Goal: Task Accomplishment & Management: Manage account settings

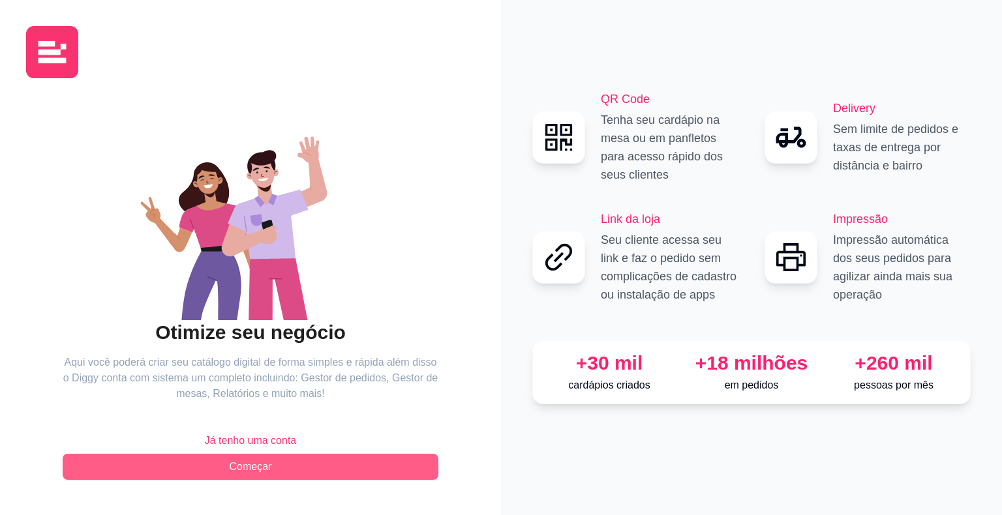
click at [258, 466] on span "Começar" at bounding box center [251, 467] width 42 height 16
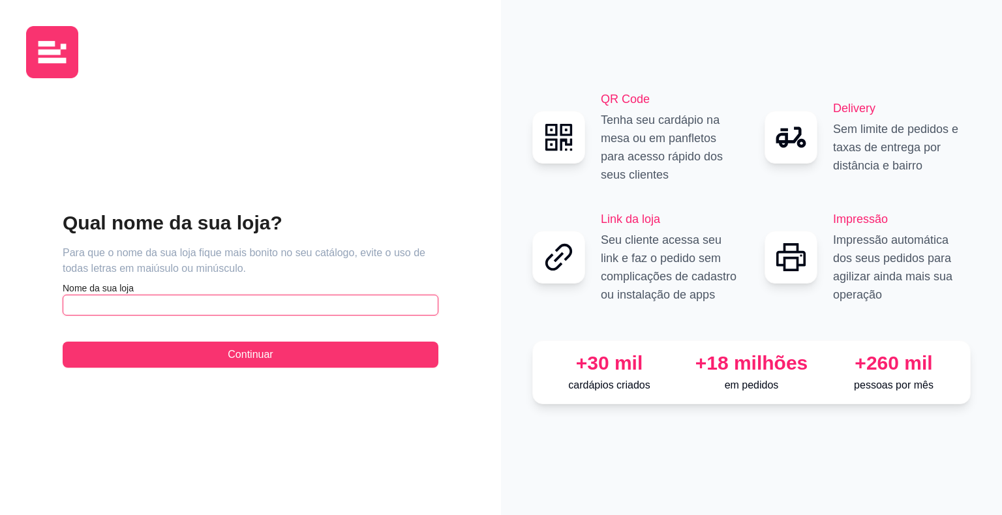
click at [173, 309] on input "text" at bounding box center [251, 305] width 376 height 21
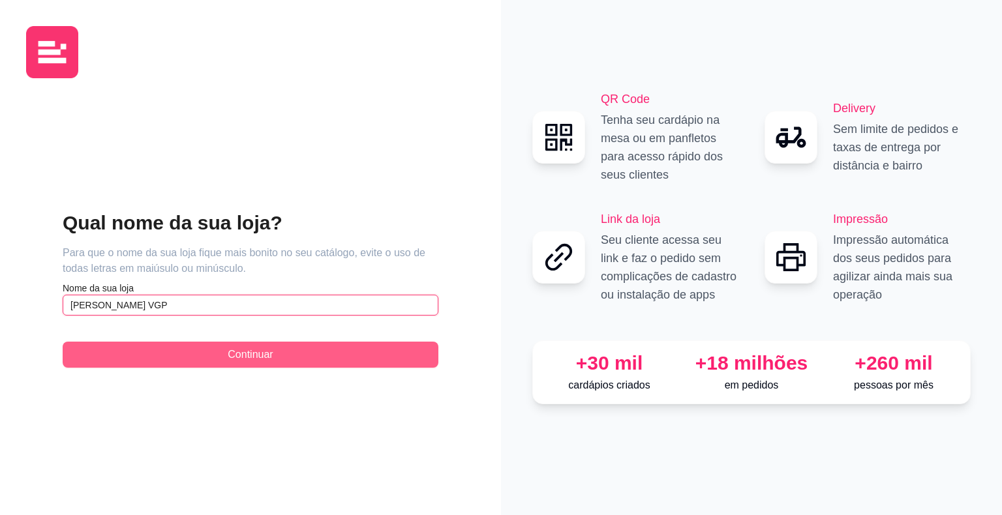
type input "[PERSON_NAME] VGP"
click at [268, 356] on span "Continuar" at bounding box center [250, 355] width 45 height 16
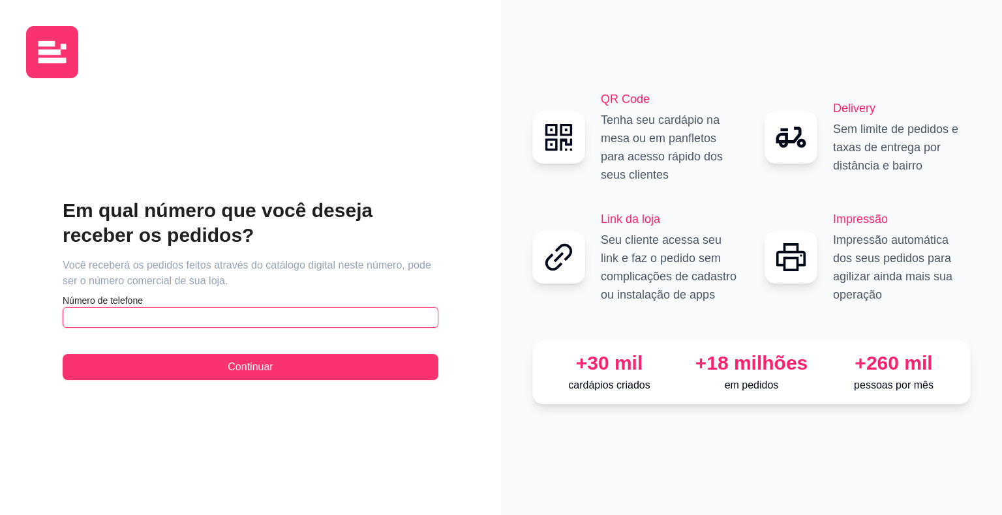
click at [181, 320] on input "text" at bounding box center [251, 317] width 376 height 21
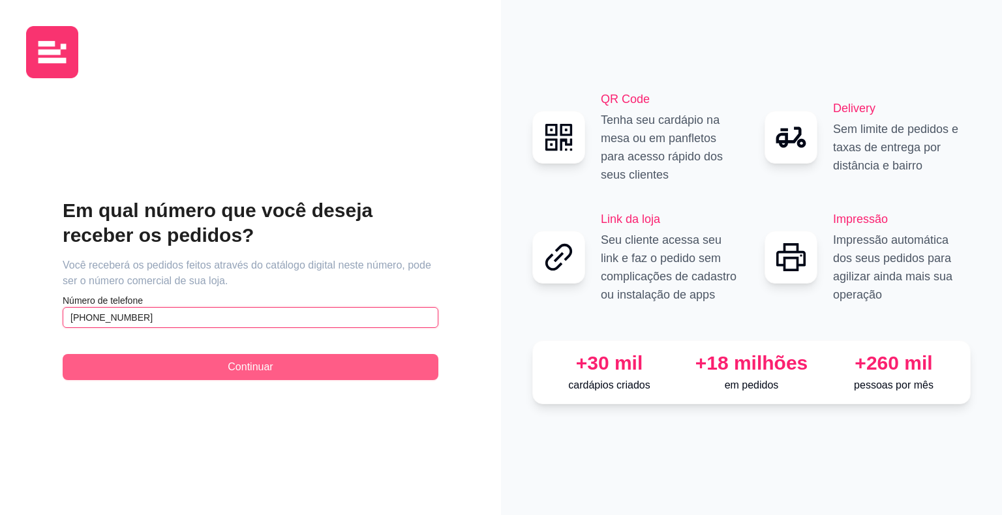
type input "[PHONE_NUMBER]"
click at [303, 362] on button "Continuar" at bounding box center [251, 367] width 376 height 26
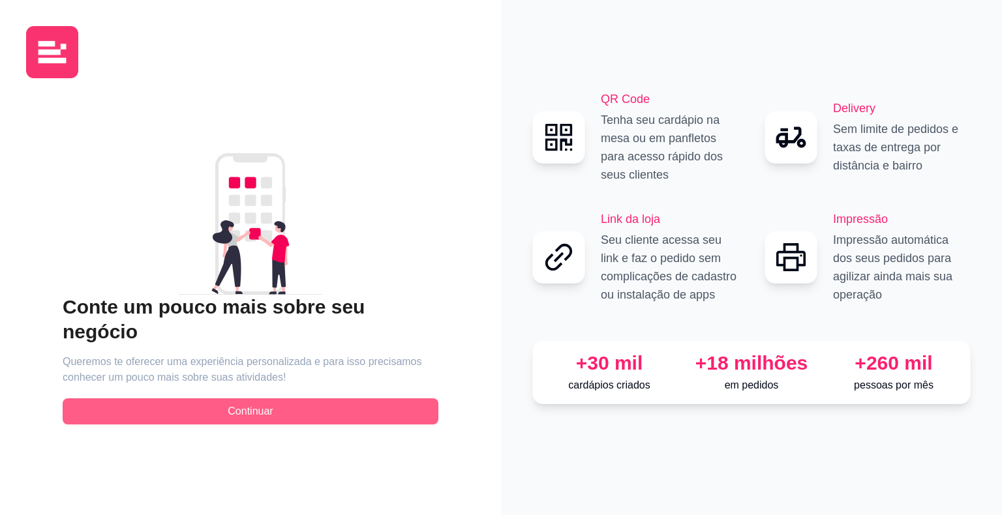
click at [354, 399] on button "Continuar" at bounding box center [251, 412] width 376 height 26
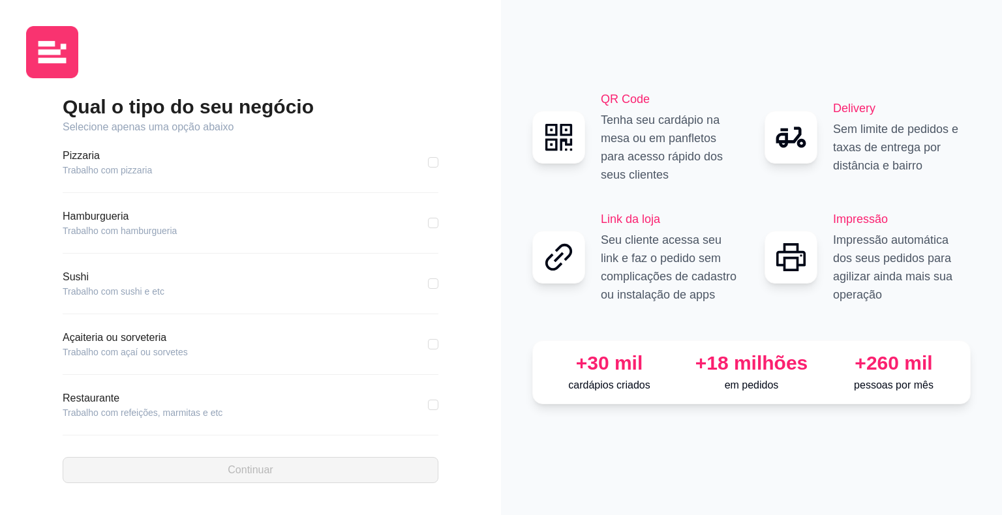
click at [114, 217] on article "Hamburgueria" at bounding box center [120, 217] width 114 height 16
click at [428, 222] on input "checkbox" at bounding box center [433, 223] width 10 height 10
checkbox input "true"
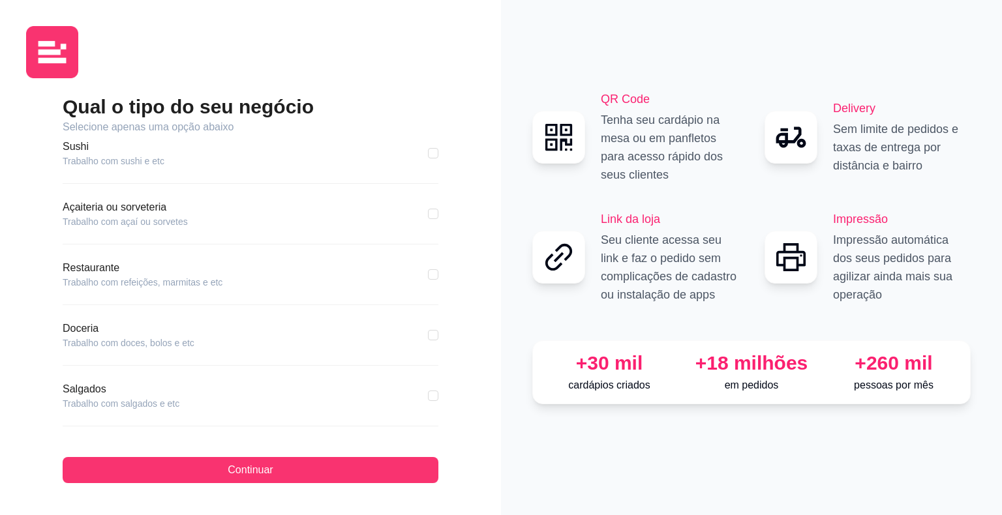
scroll to position [188, 0]
click at [428, 338] on input "checkbox" at bounding box center [433, 338] width 10 height 10
checkbox input "true"
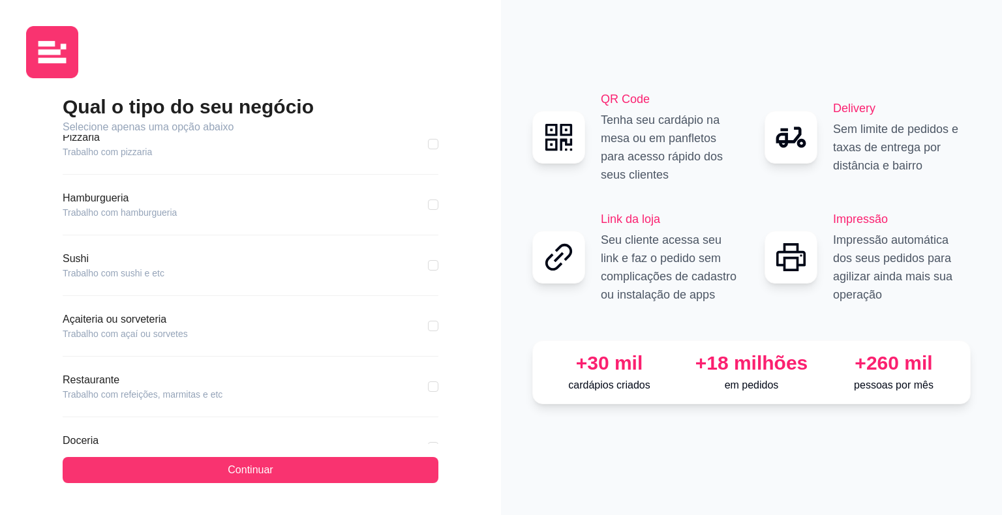
scroll to position [0, 0]
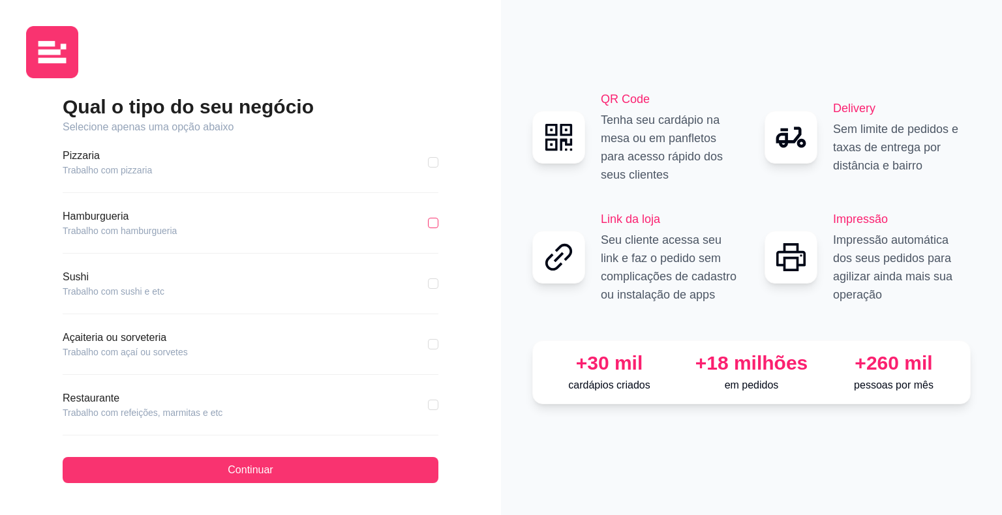
click at [428, 220] on input "checkbox" at bounding box center [433, 223] width 10 height 10
checkbox input "true"
checkbox input "false"
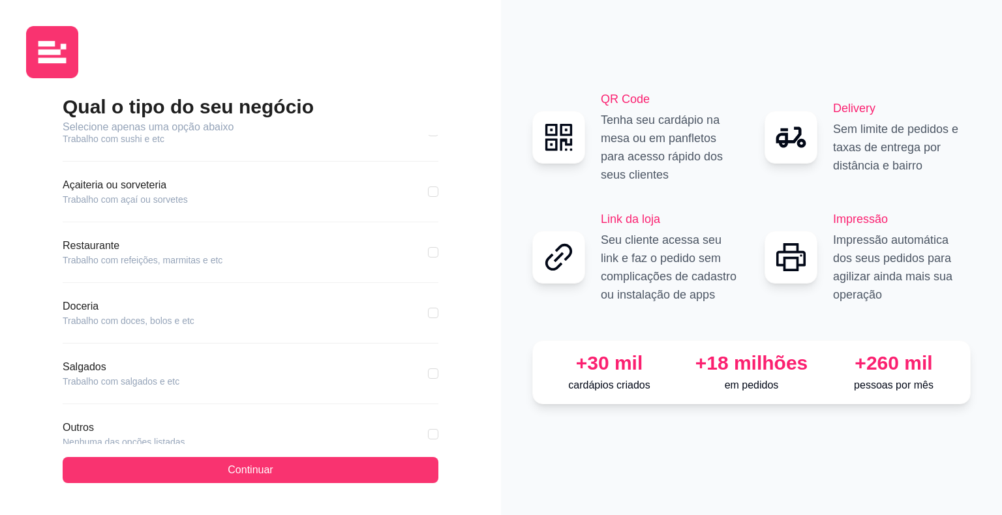
scroll to position [188, 0]
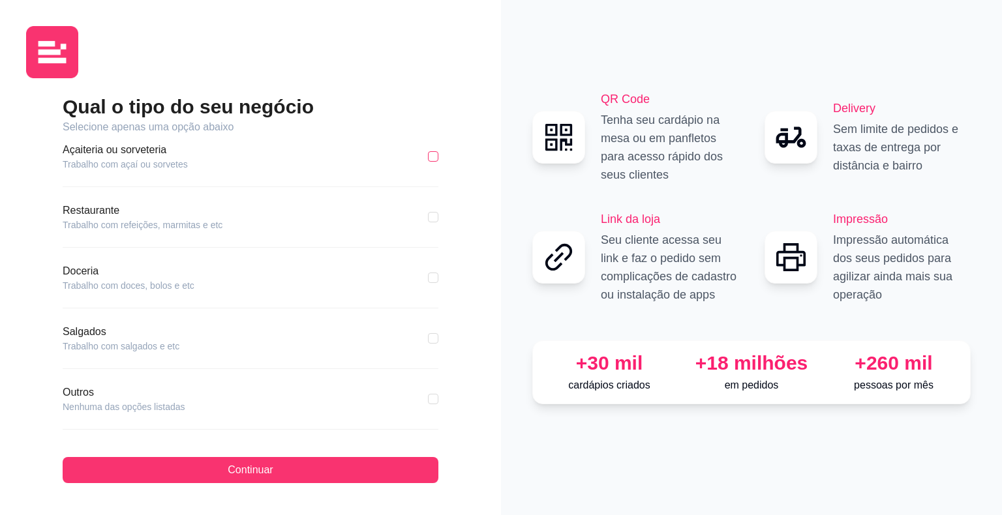
click at [428, 156] on input "checkbox" at bounding box center [433, 156] width 10 height 10
checkbox input "true"
checkbox input "false"
click at [425, 207] on div "Restaurante Trabalho com refeições, marmitas e etc" at bounding box center [251, 217] width 376 height 29
click at [428, 218] on input "checkbox" at bounding box center [433, 217] width 10 height 10
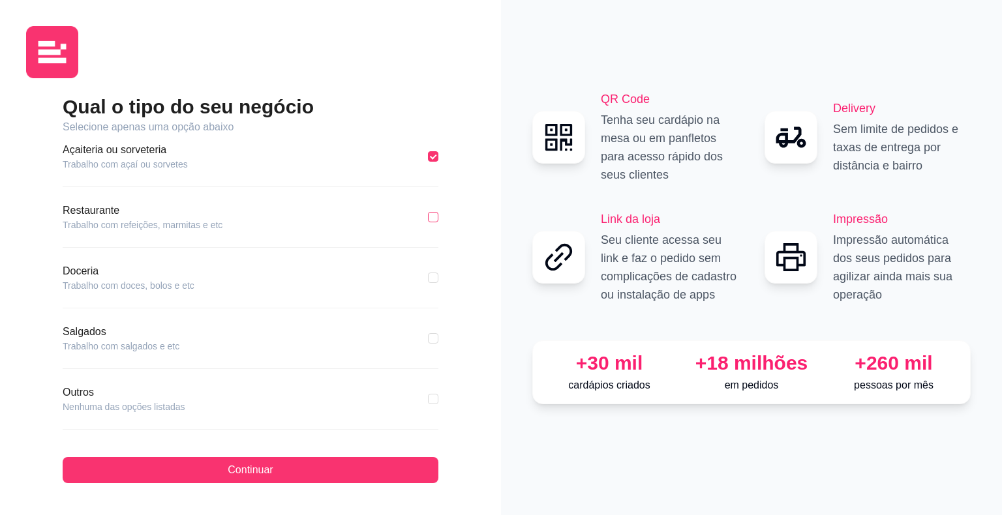
checkbox input "true"
checkbox input "false"
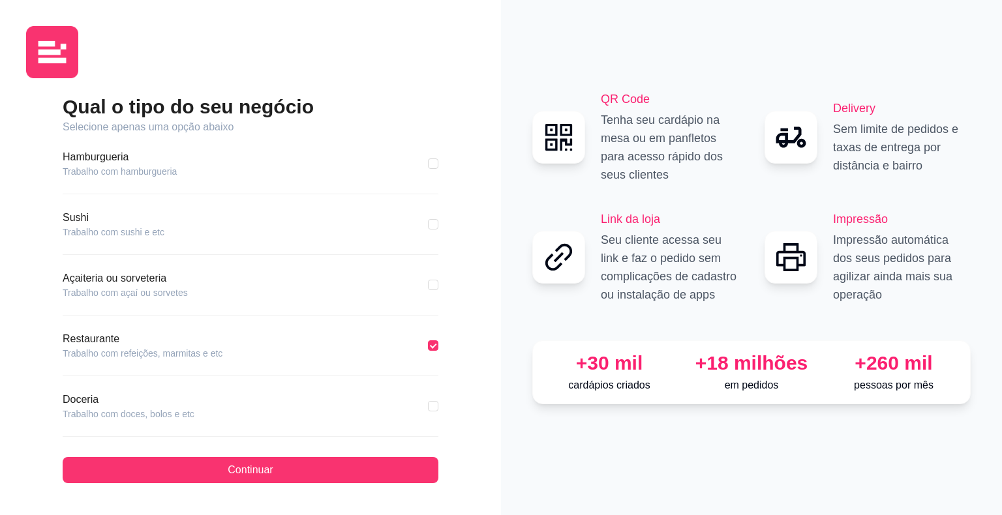
scroll to position [57, 0]
click at [428, 169] on input "checkbox" at bounding box center [433, 165] width 10 height 10
checkbox input "true"
checkbox input "false"
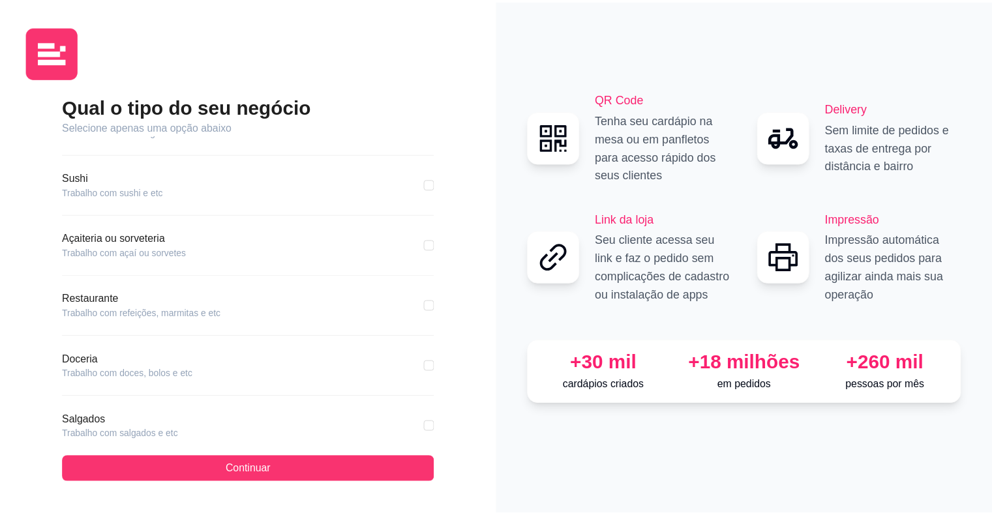
scroll to position [188, 0]
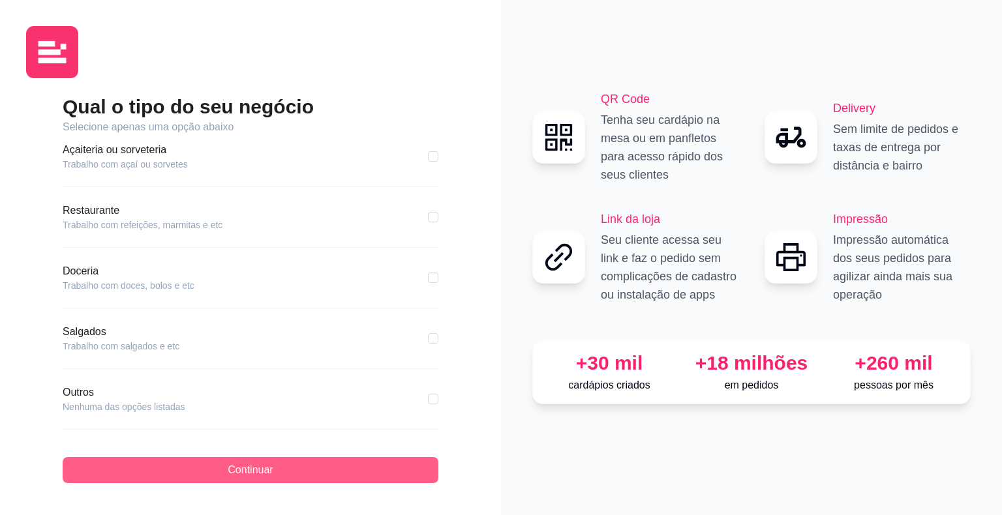
click at [336, 469] on button "Continuar" at bounding box center [251, 470] width 376 height 26
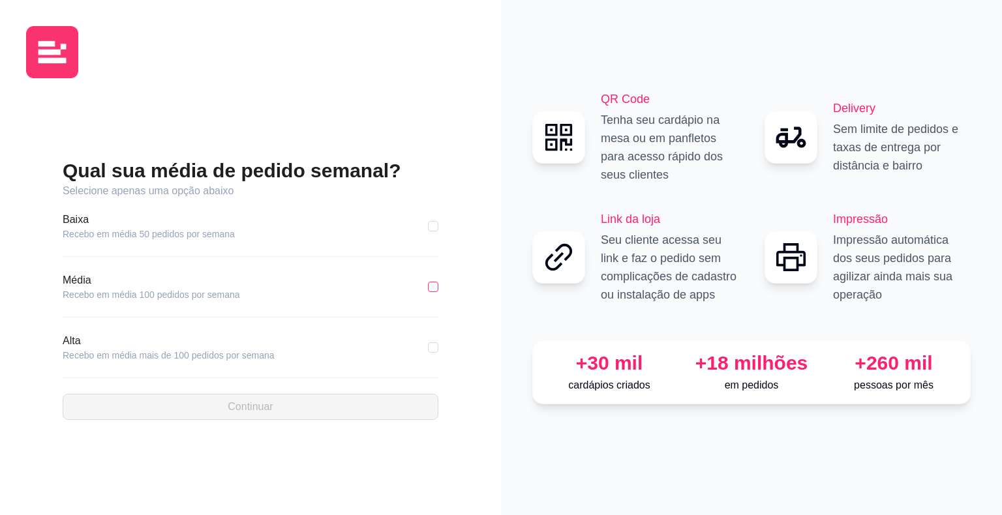
click at [436, 288] on input "checkbox" at bounding box center [433, 287] width 10 height 10
checkbox input "true"
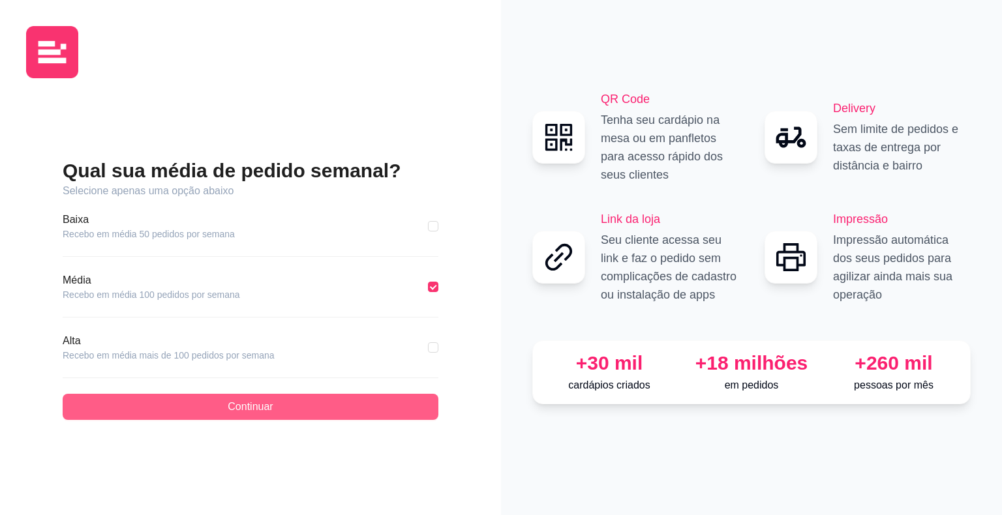
click at [342, 410] on button "Continuar" at bounding box center [251, 407] width 376 height 26
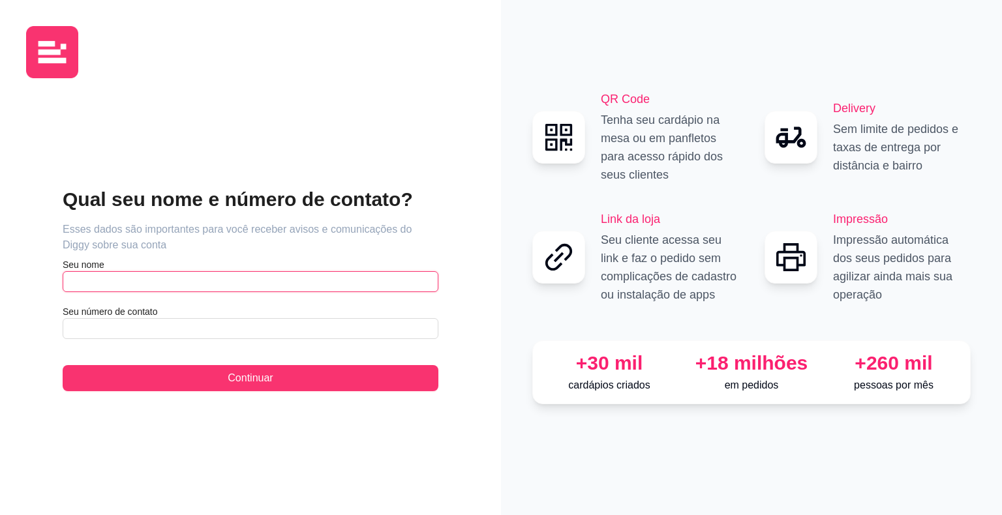
click at [221, 279] on input "text" at bounding box center [251, 281] width 376 height 21
type input "[PERSON_NAME]"
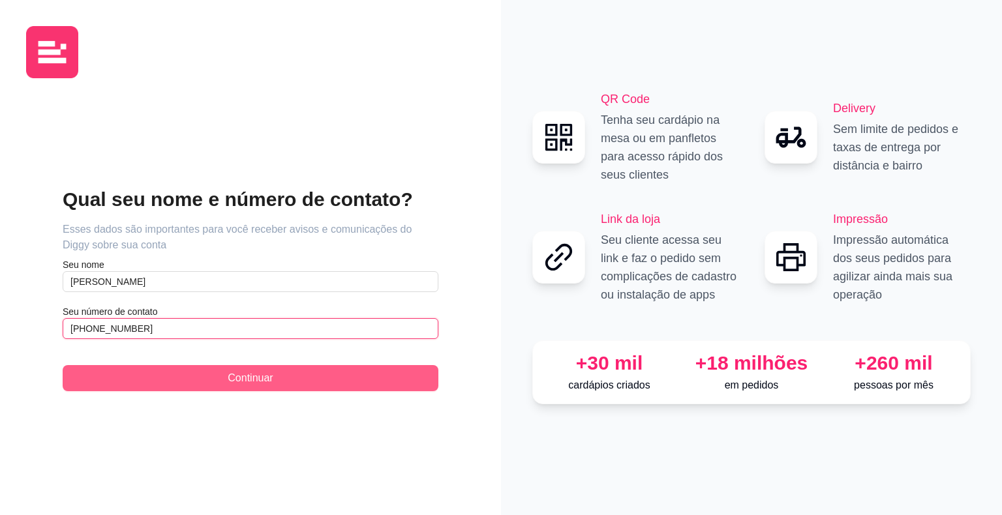
type input "[PHONE_NUMBER]"
click at [215, 373] on button "Continuar" at bounding box center [251, 378] width 376 height 26
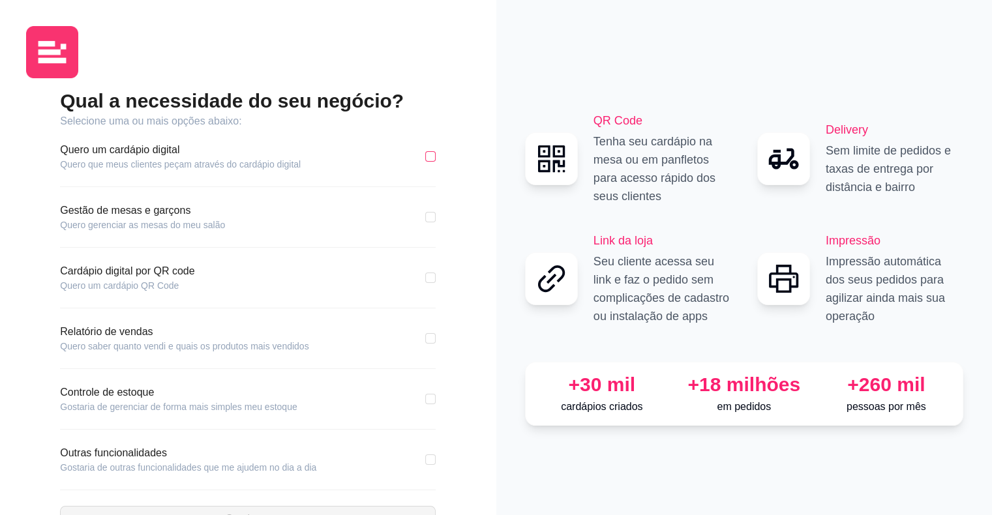
click at [425, 156] on input "checkbox" at bounding box center [430, 156] width 10 height 10
checkbox input "true"
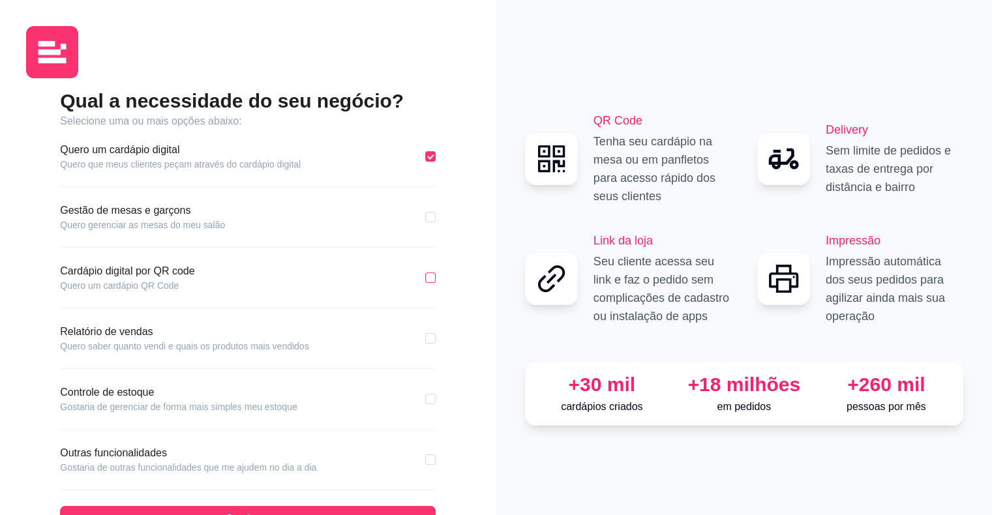
click at [432, 278] on input "checkbox" at bounding box center [430, 278] width 10 height 10
checkbox input "true"
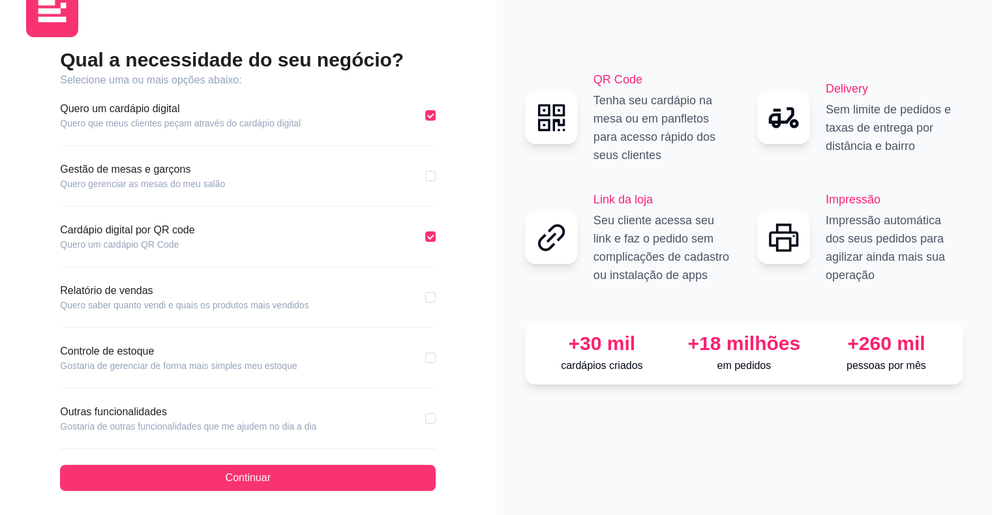
scroll to position [42, 0]
click at [428, 294] on input "checkbox" at bounding box center [430, 297] width 10 height 10
checkbox input "true"
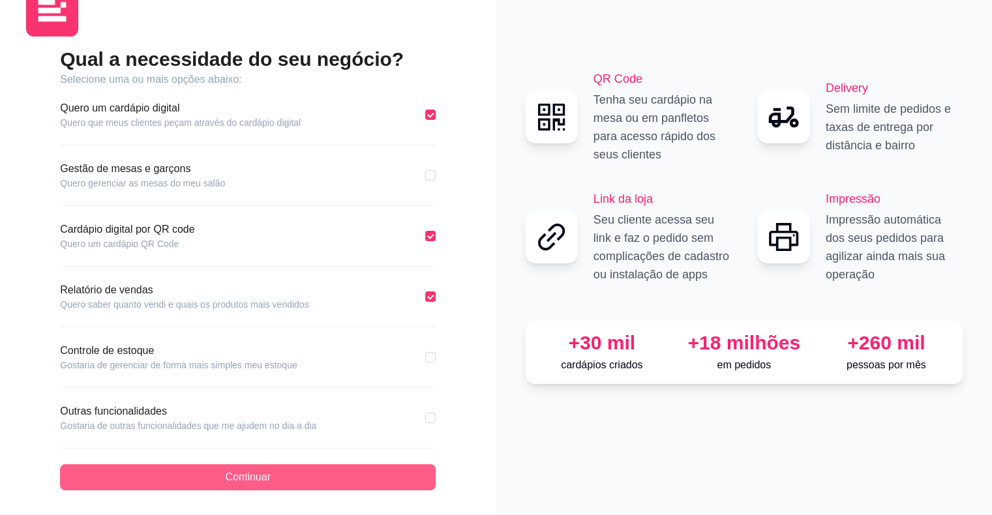
click at [185, 467] on button "Continuar" at bounding box center [248, 477] width 376 height 26
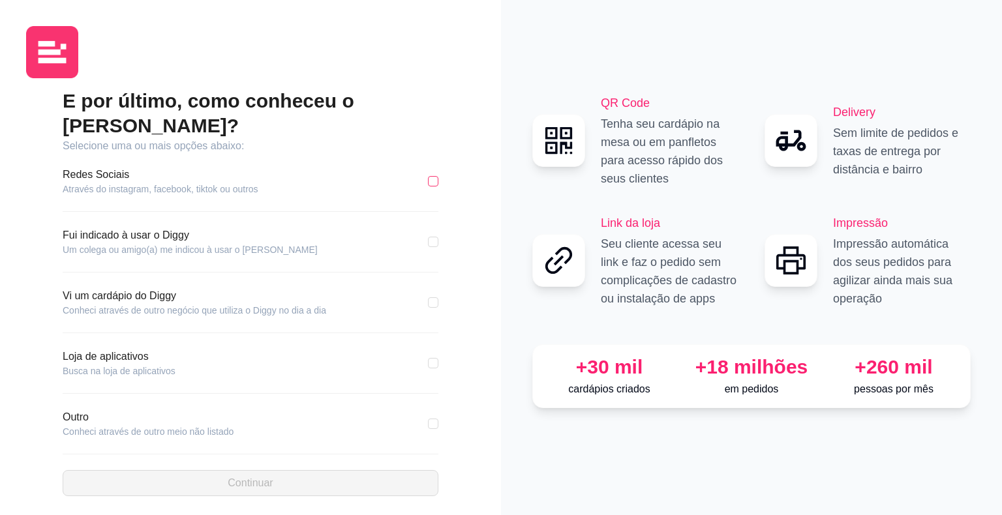
click at [432, 176] on input "checkbox" at bounding box center [433, 181] width 10 height 10
checkbox input "true"
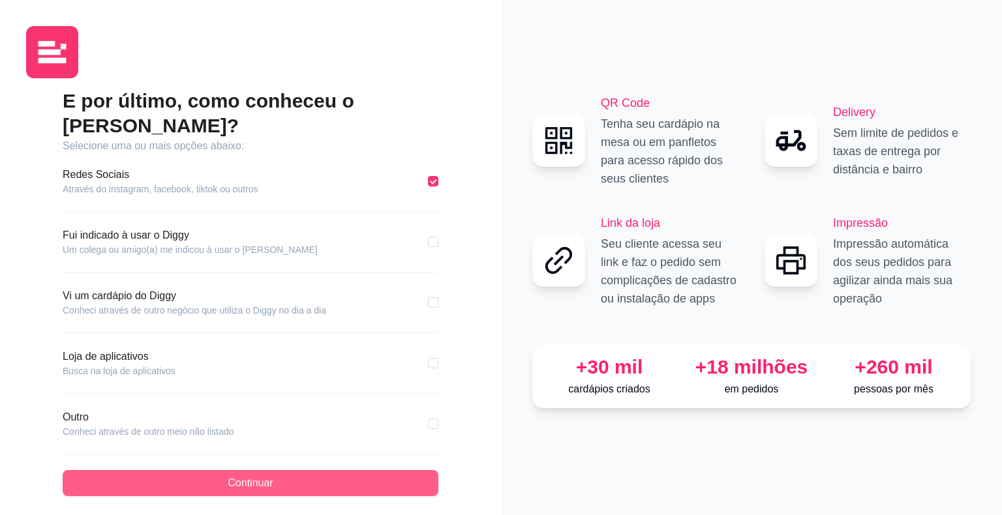
click at [230, 476] on span "Continuar" at bounding box center [250, 484] width 45 height 16
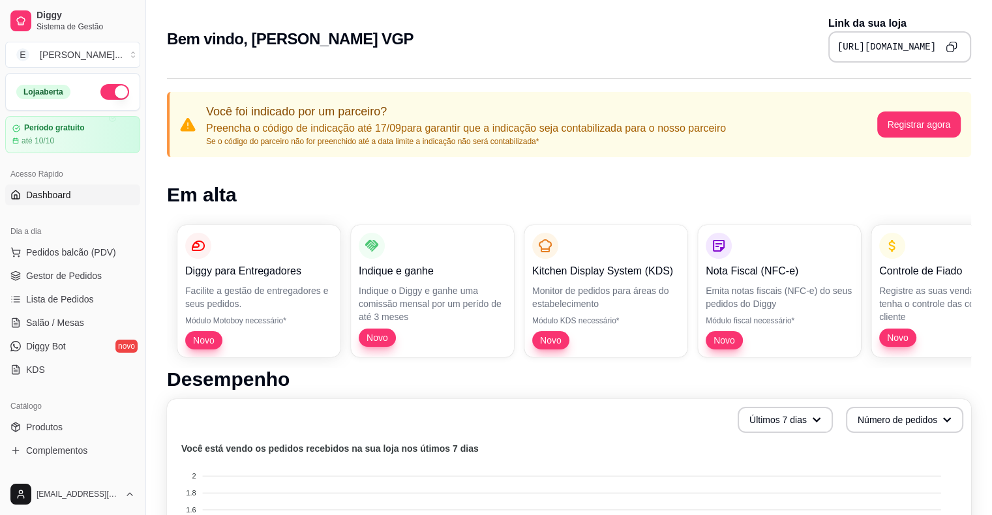
click at [910, 46] on pre "[URL][DOMAIN_NAME]" at bounding box center [887, 46] width 99 height 13
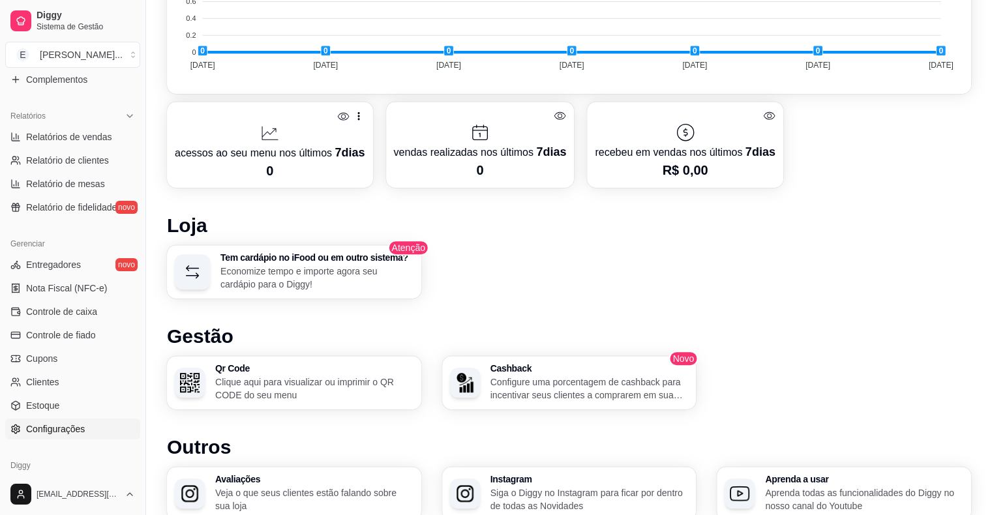
scroll to position [423, 0]
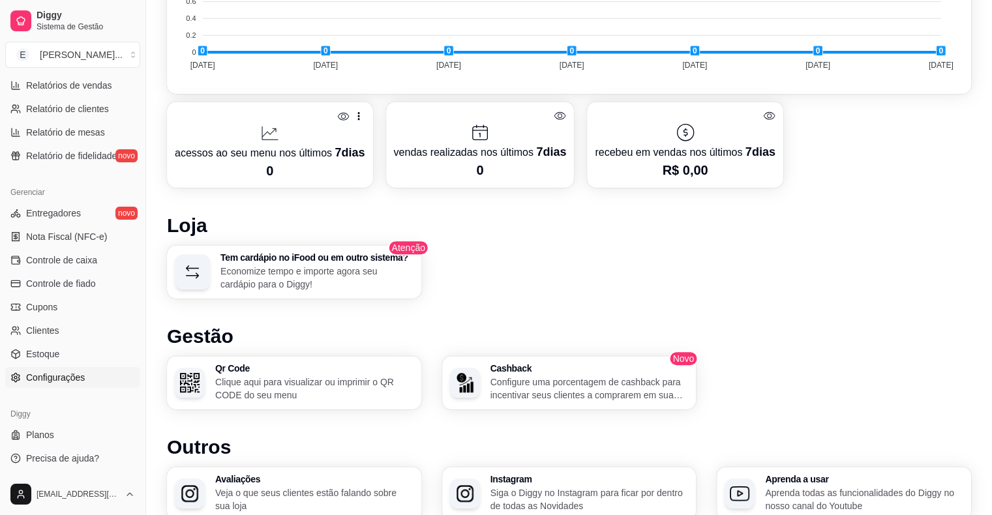
click at [64, 374] on span "Configurações" at bounding box center [55, 377] width 59 height 13
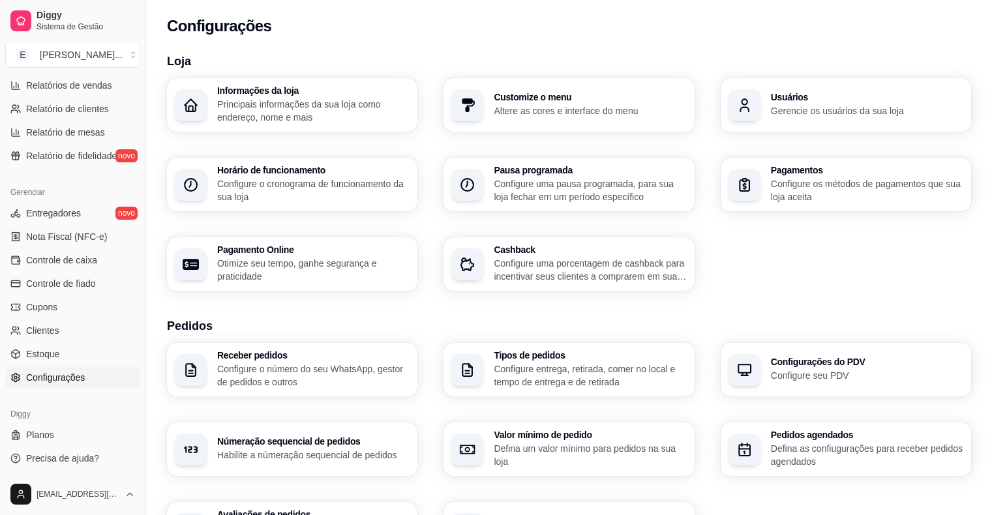
click at [311, 115] on p "Principais informações da sua loja como endereço, nome e mais" at bounding box center [313, 111] width 192 height 26
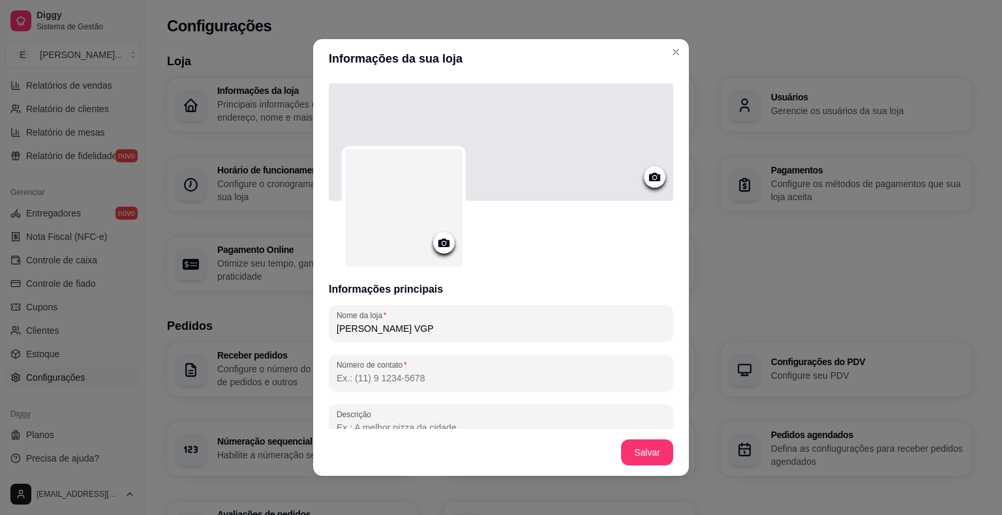
click at [438, 245] on icon at bounding box center [443, 242] width 15 height 15
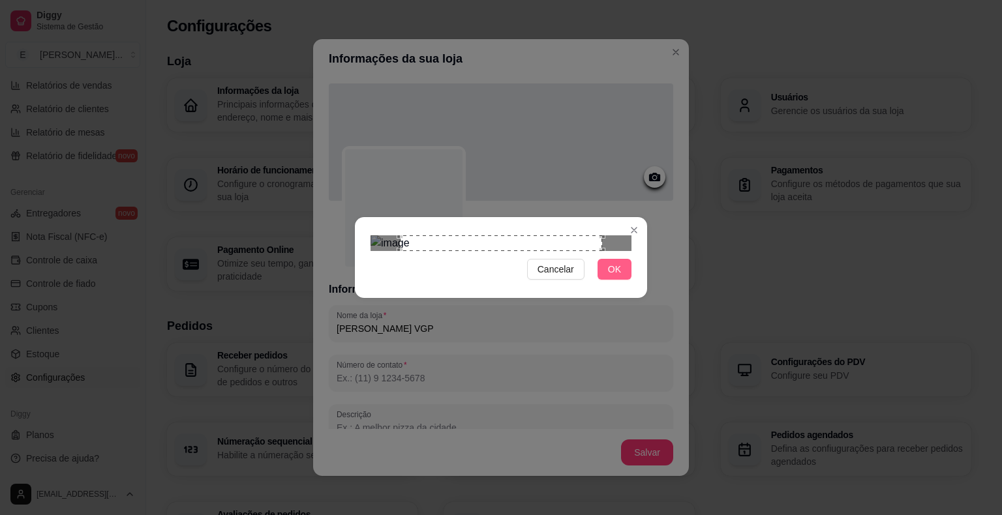
click at [620, 277] on span "OK" at bounding box center [614, 269] width 13 height 14
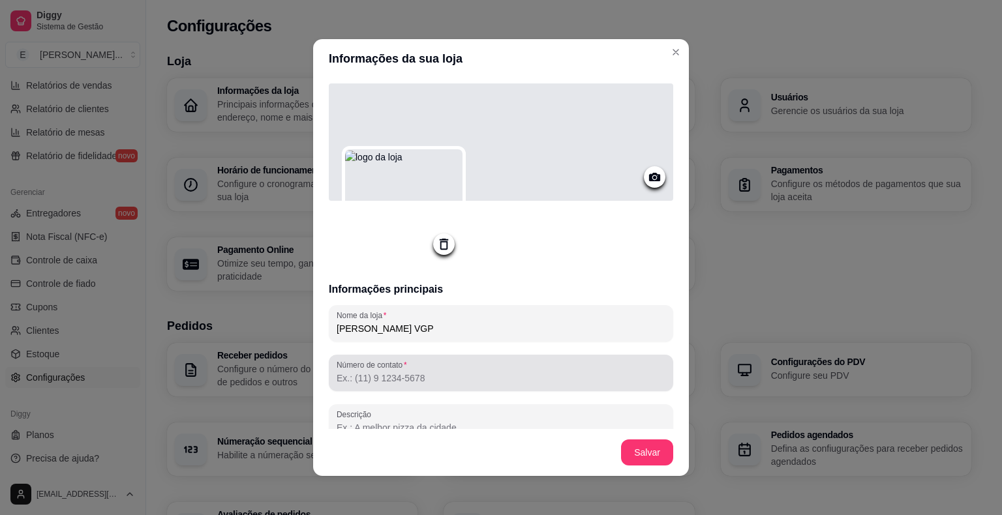
click at [483, 380] on input "Número de contato" at bounding box center [501, 378] width 329 height 13
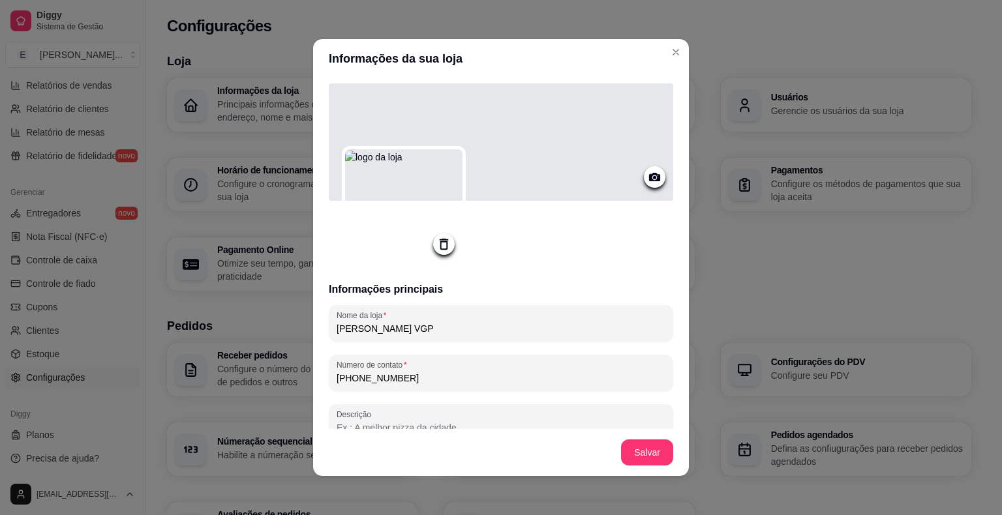
type input "[PHONE_NUMBER]"
click at [647, 176] on icon at bounding box center [654, 177] width 15 height 15
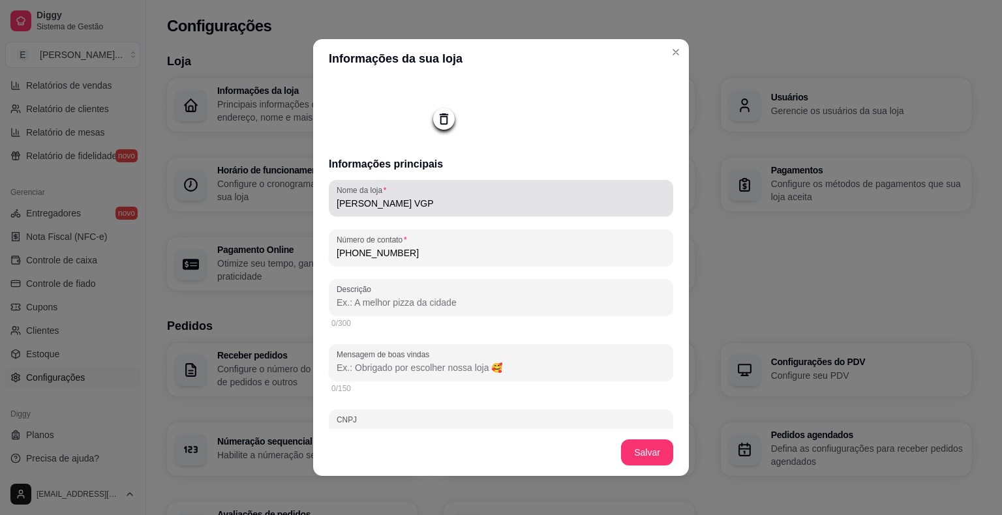
scroll to position [130, 0]
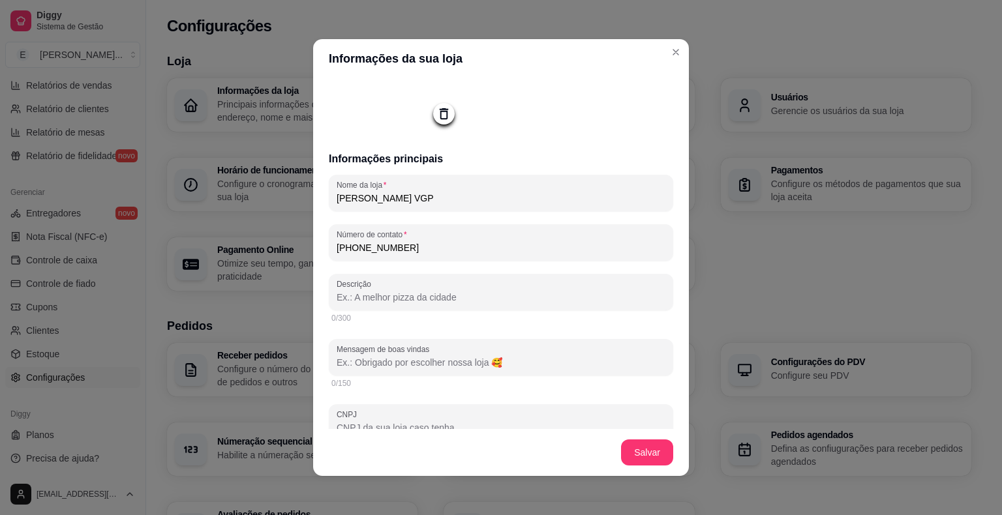
click at [457, 296] on input "Descrição" at bounding box center [501, 297] width 329 height 13
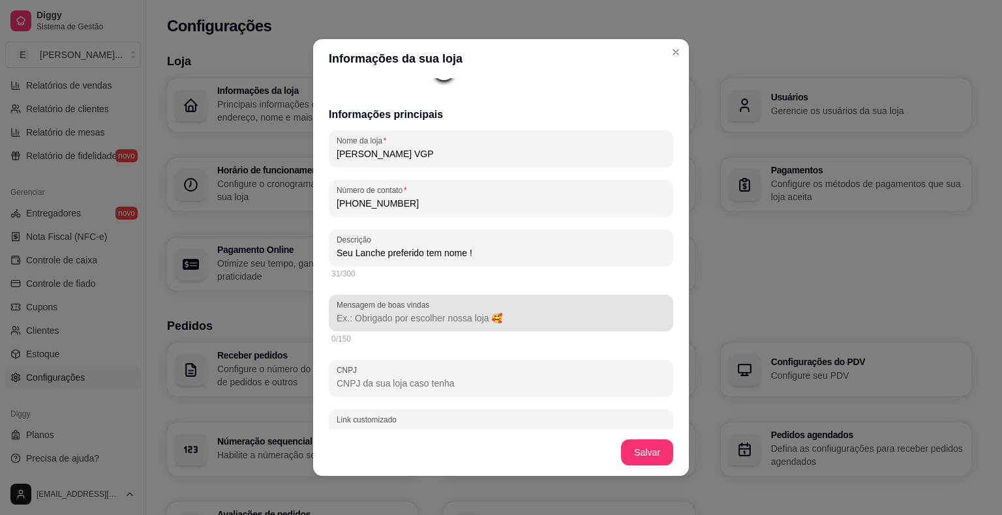
scroll to position [196, 0]
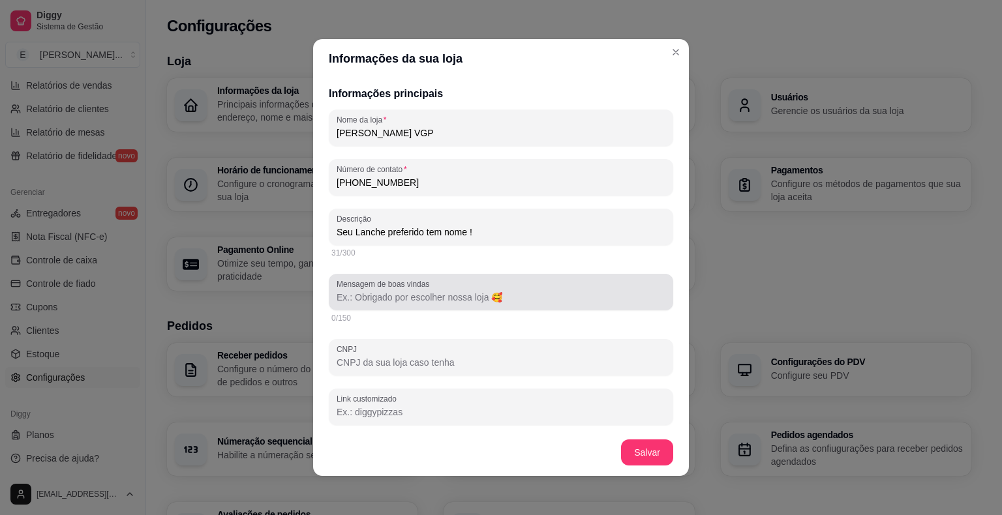
type input "Seu Lanche preferido tem nome !"
click at [360, 303] on input "Mensagem de boas vindas" at bounding box center [501, 297] width 329 height 13
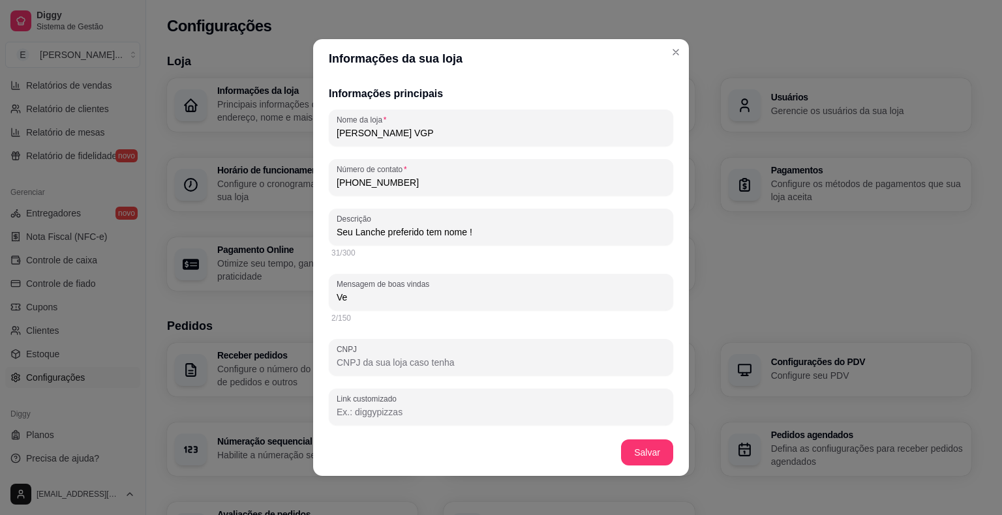
type input "V"
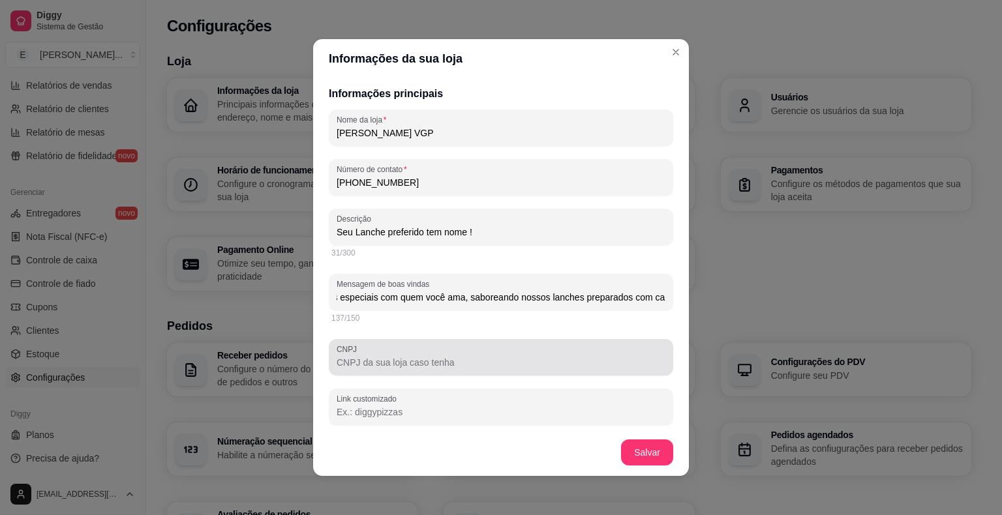
type input "[PERSON_NAME] agora em novo endereço, Venha curtir momentos especiais com quem …"
click at [420, 370] on div "CNPJ" at bounding box center [501, 357] width 344 height 37
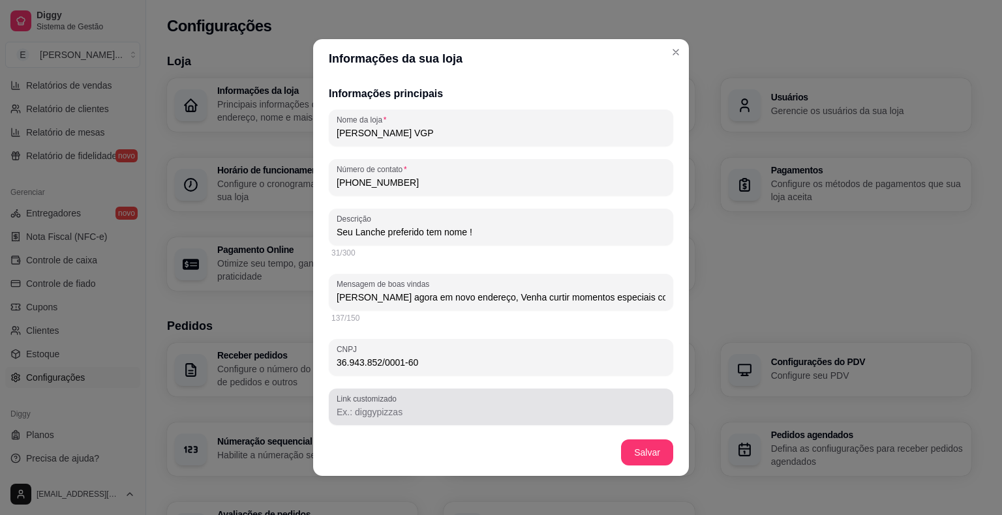
type input "36.943.852/0001-60"
click at [417, 408] on input "Link customizado" at bounding box center [501, 412] width 329 height 13
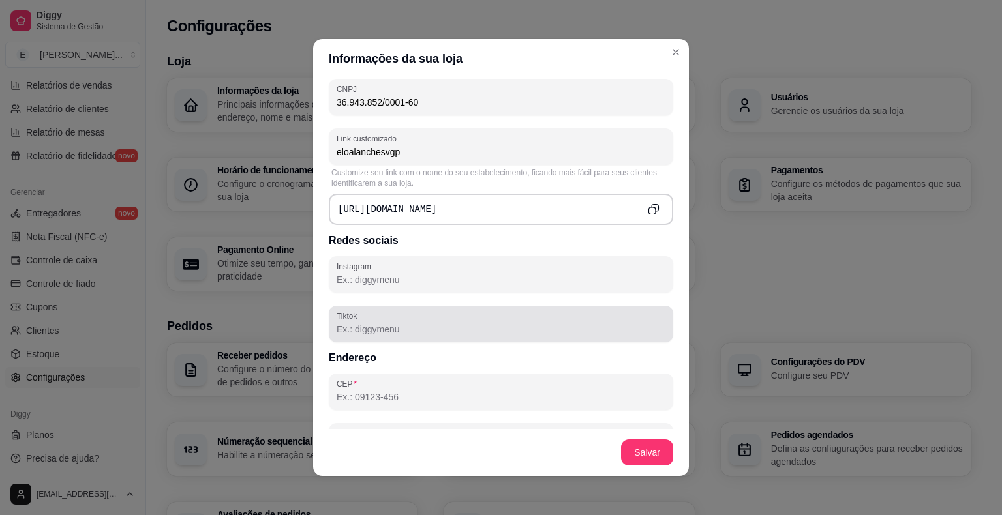
scroll to position [457, 0]
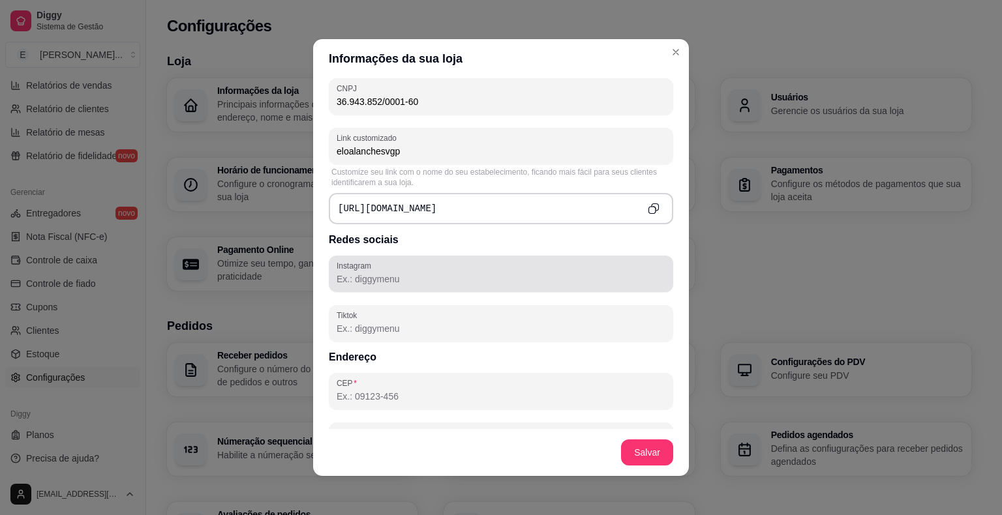
type input "eloalanchesvgp"
click at [466, 282] on input "Instagram" at bounding box center [501, 279] width 329 height 13
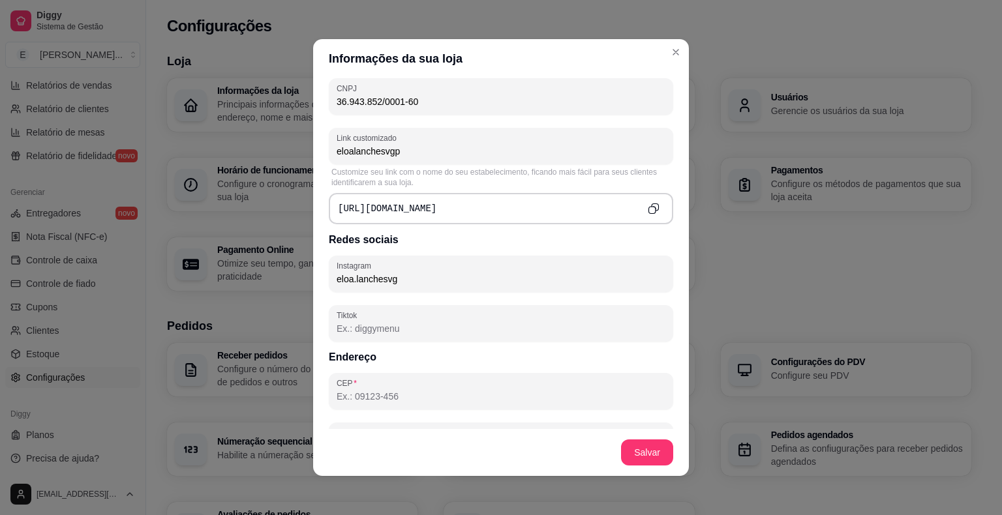
type input "eloa.lanchesvgp"
drag, startPoint x: 366, startPoint y: 279, endPoint x: 311, endPoint y: 285, distance: 55.1
click at [313, 285] on div "Informações principais Nome da loja [PERSON_NAME] VGP Número de contato [PHONE_…" at bounding box center [501, 253] width 376 height 351
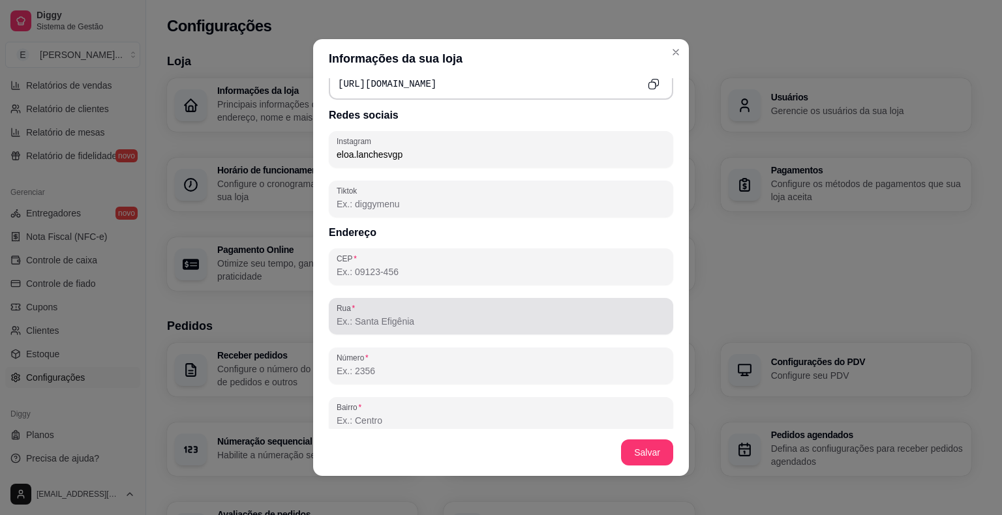
scroll to position [587, 0]
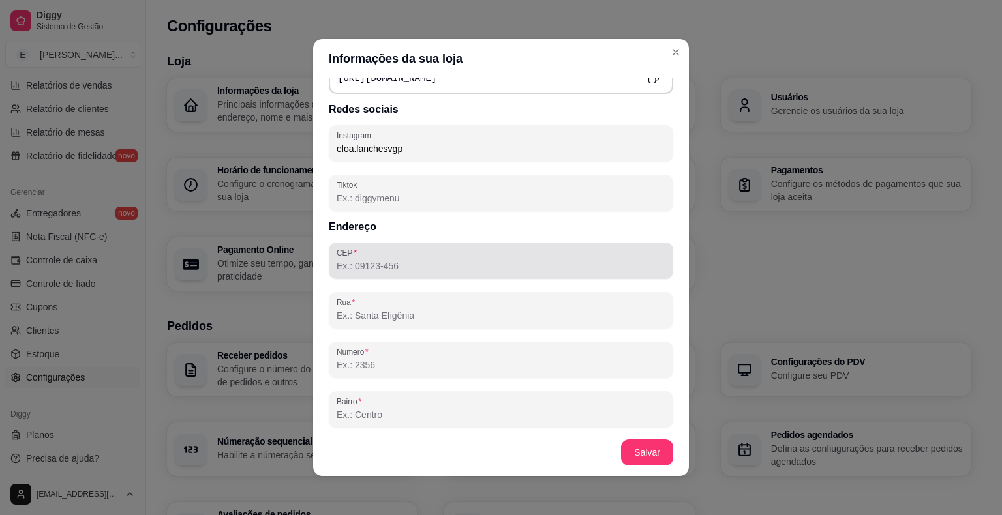
type input "eloa.lanchesvgp"
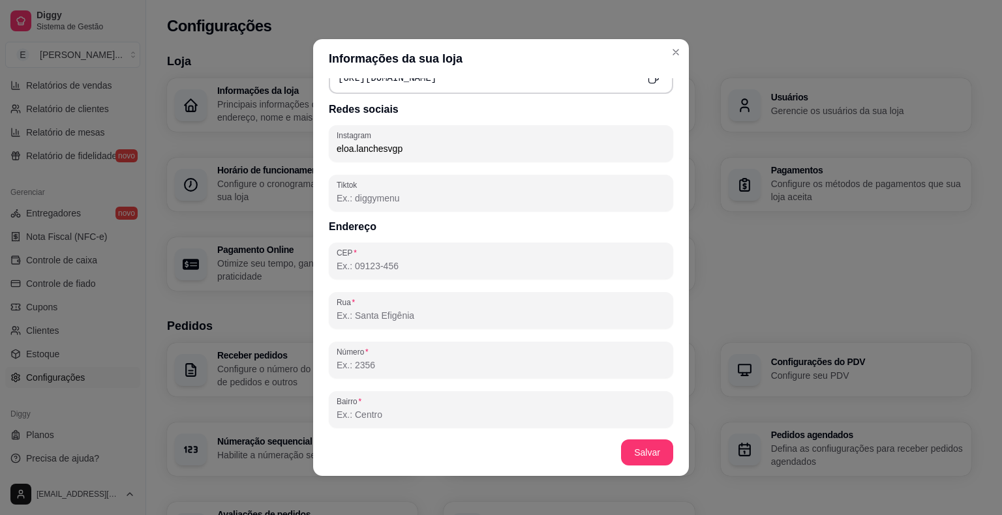
click at [420, 261] on input "CEP" at bounding box center [501, 266] width 329 height 13
type input "39730-000"
type input "Rua [PERSON_NAME]"
type input "94"
type input "CENTRO"
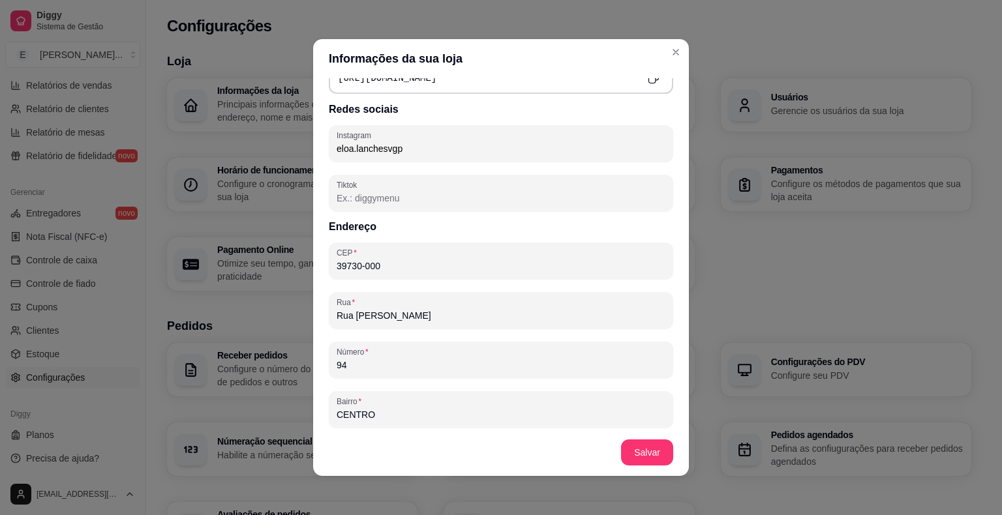
type input "[GEOGRAPHIC_DATA]"
type input "MG"
type input "CASA"
click at [427, 410] on input "Bairro" at bounding box center [501, 414] width 329 height 13
type input "c"
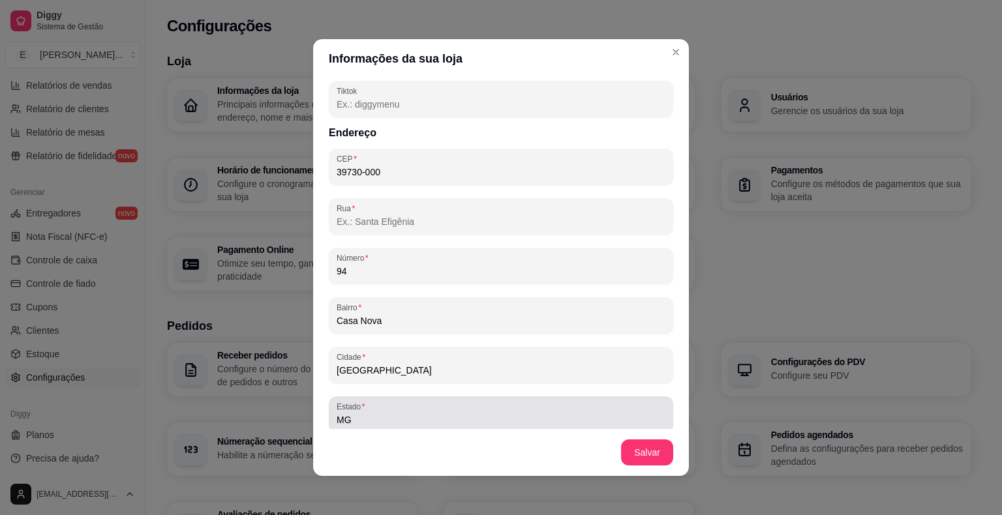
scroll to position [738, 0]
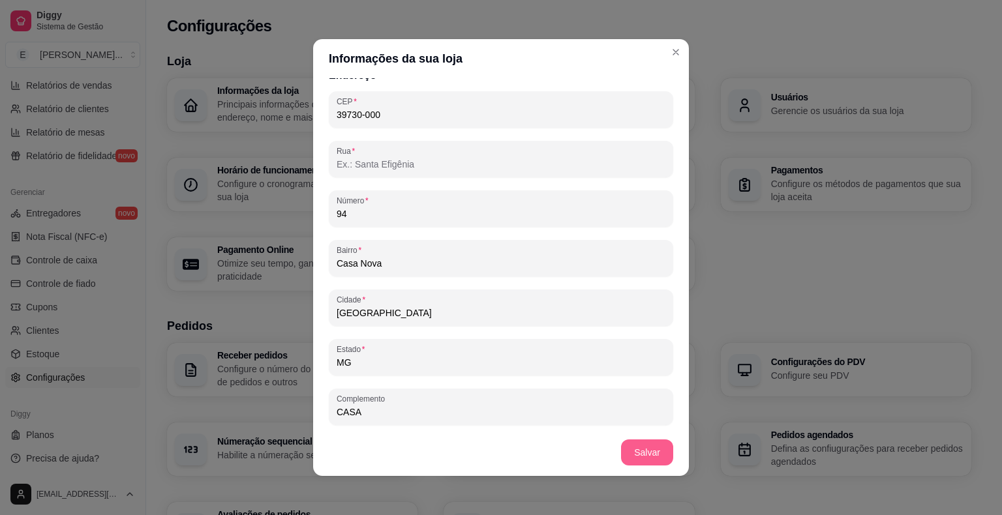
type input "Casa Nova"
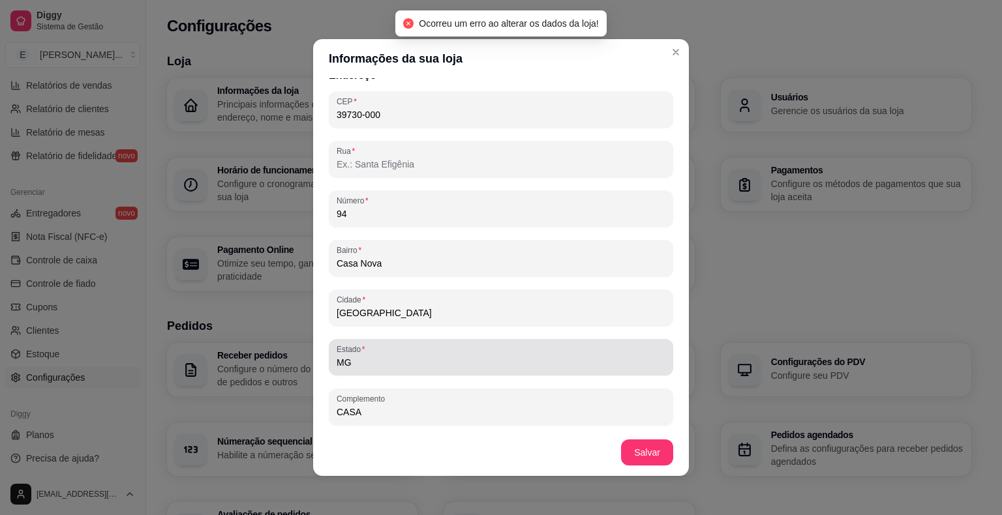
scroll to position [673, 0]
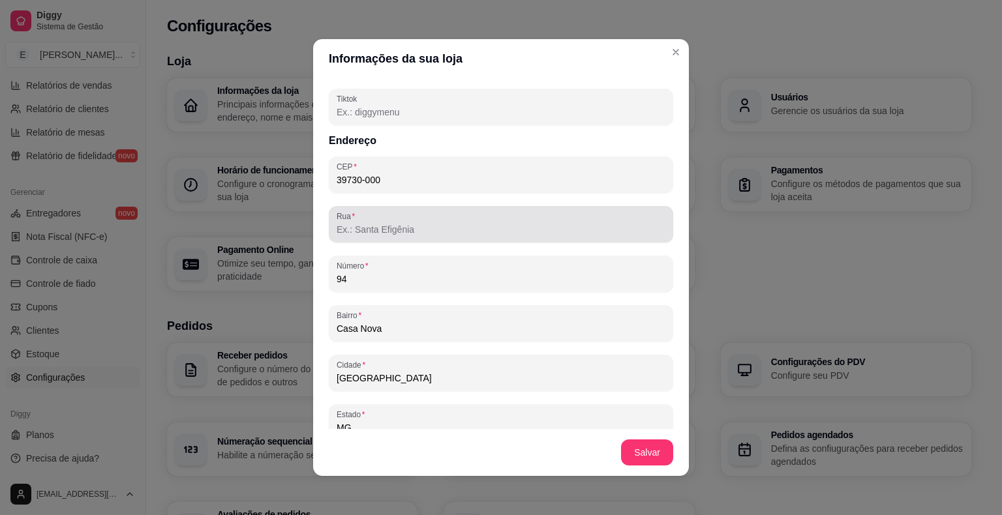
click at [381, 219] on div at bounding box center [501, 224] width 329 height 26
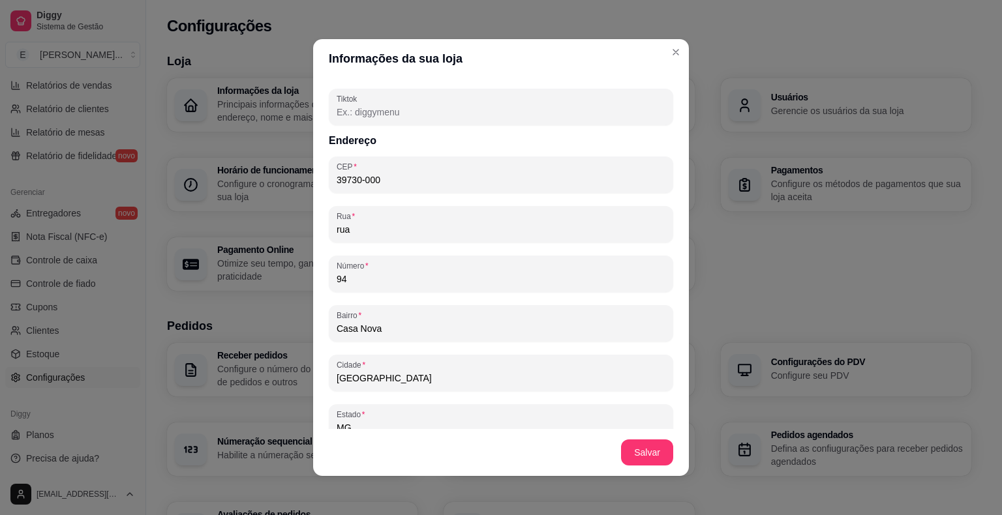
type input "Rua [PERSON_NAME]"
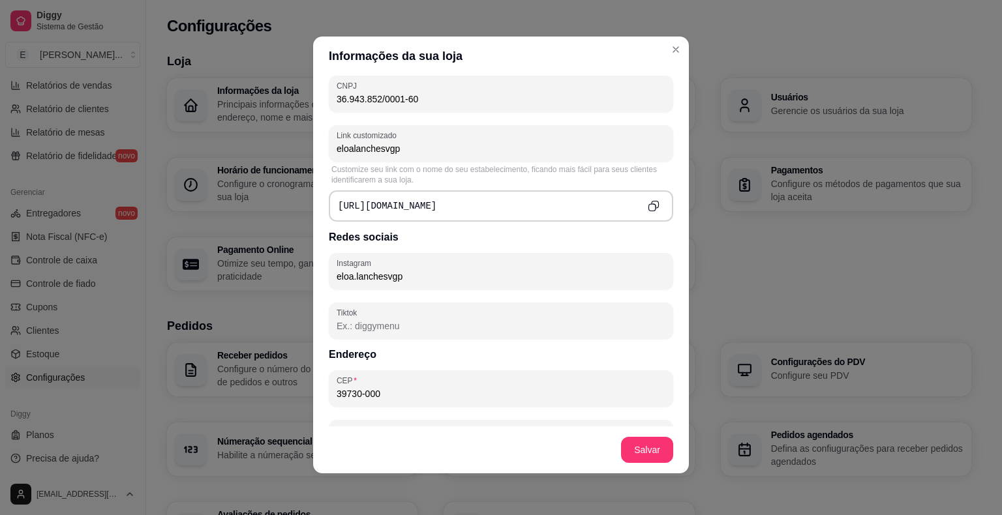
scroll to position [543, 0]
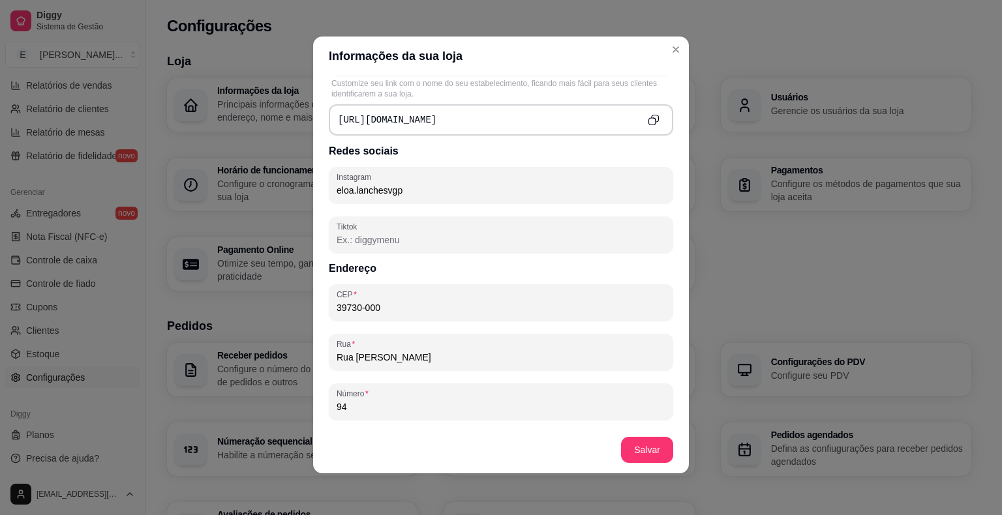
click at [427, 308] on input "39730-000" at bounding box center [501, 307] width 329 height 13
type input "39730-000"
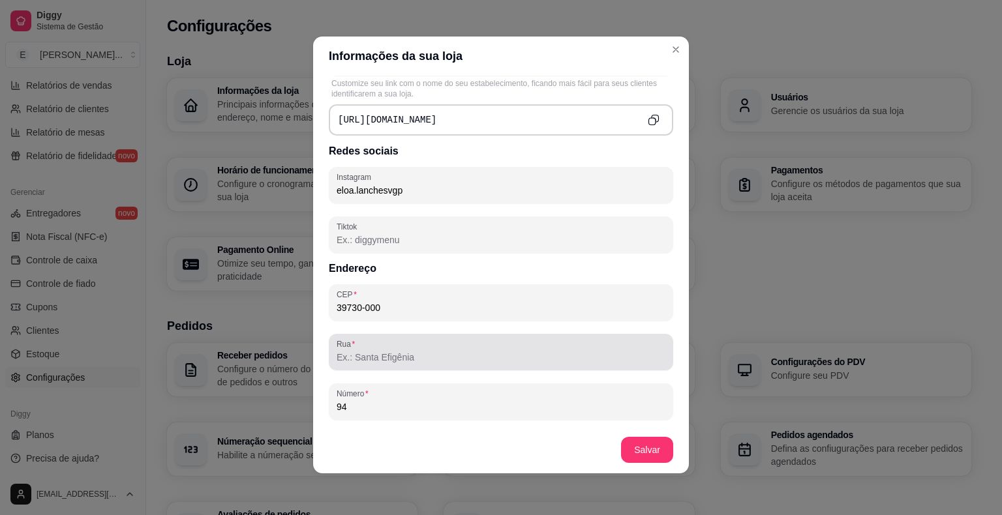
click at [446, 354] on input "Rua" at bounding box center [501, 357] width 329 height 13
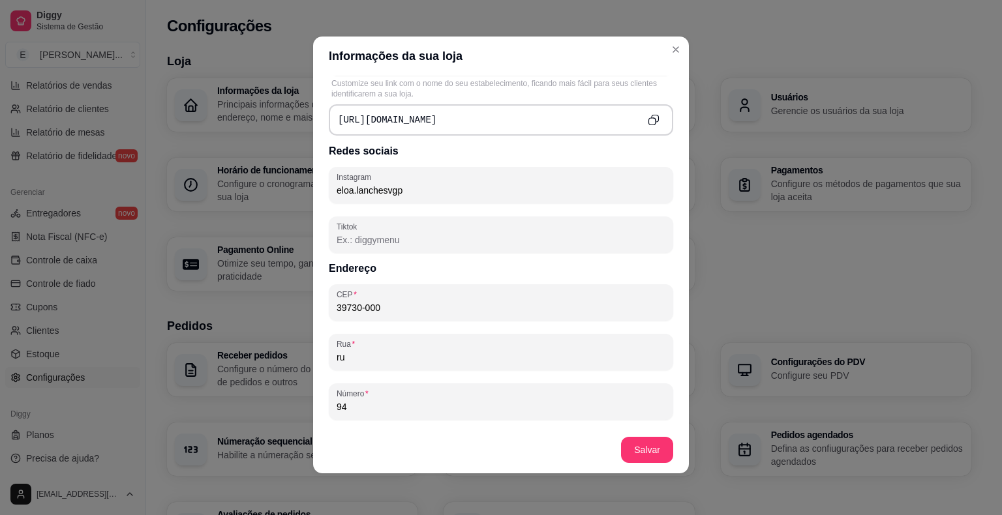
type input "r"
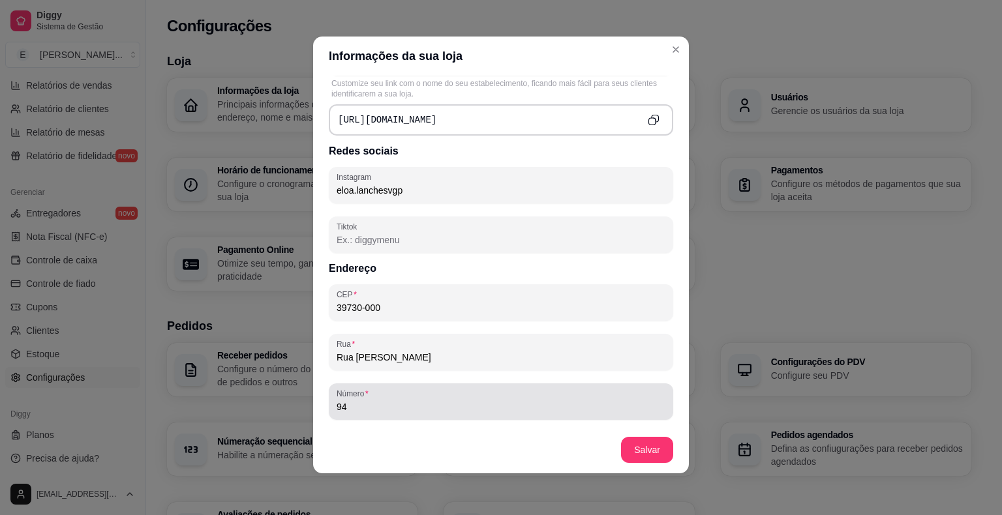
type input "Rua [PERSON_NAME]"
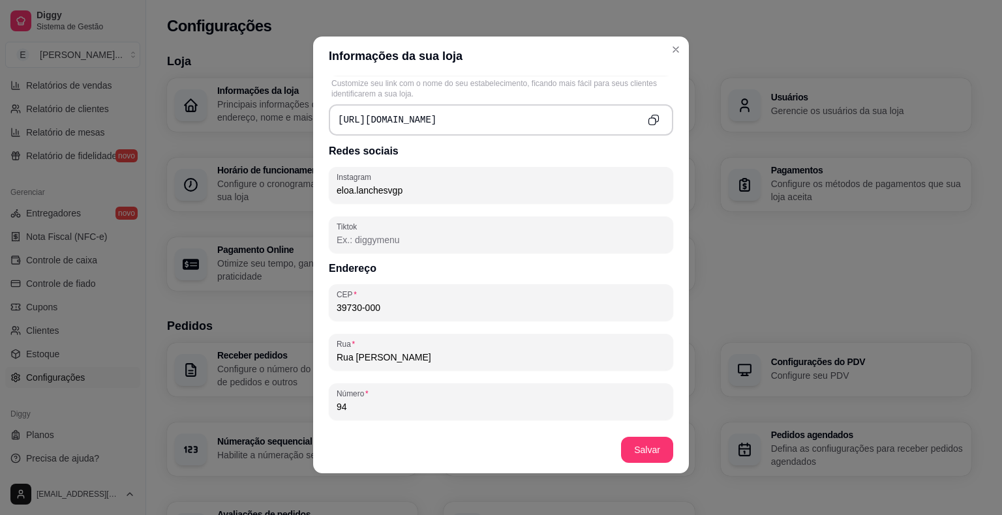
click at [371, 406] on input "94" at bounding box center [501, 407] width 329 height 13
type input "94"
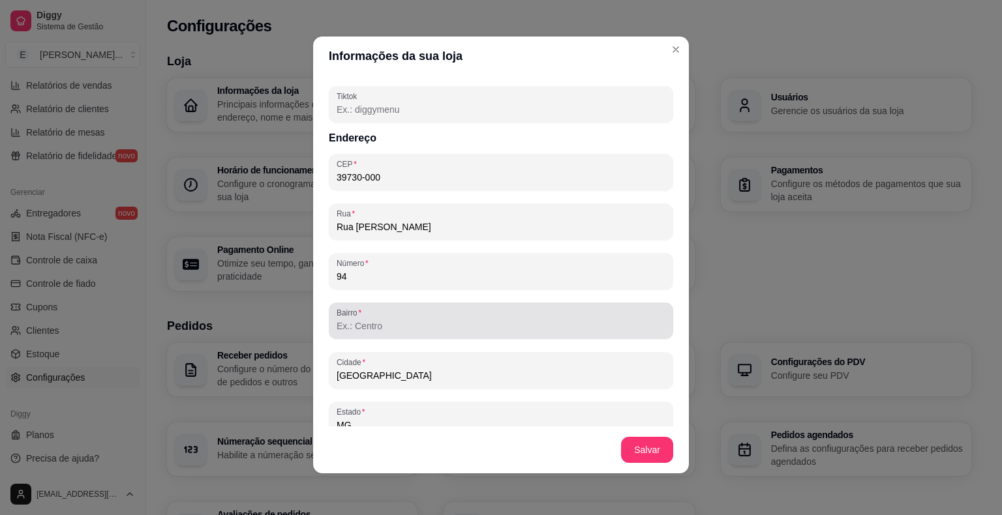
scroll to position [738, 0]
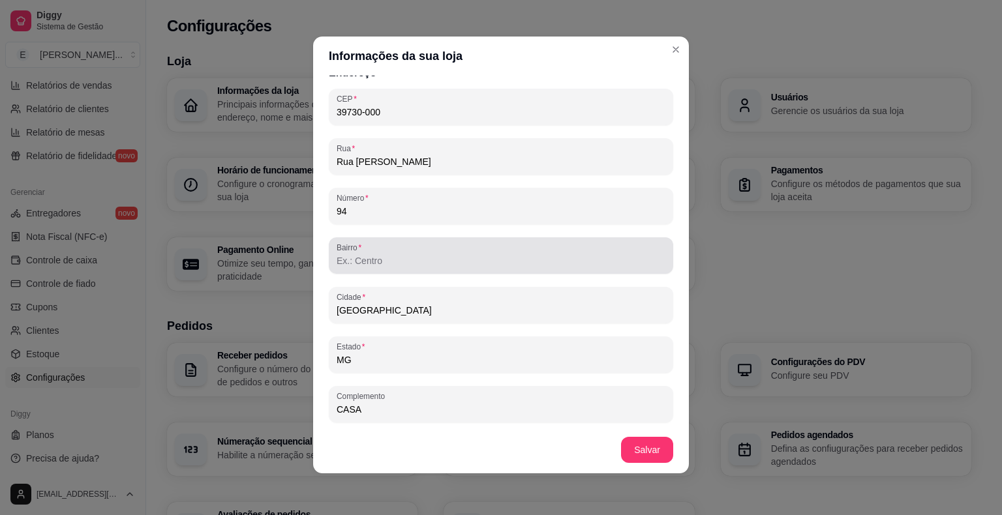
click at [410, 260] on input "Bairro" at bounding box center [501, 260] width 329 height 13
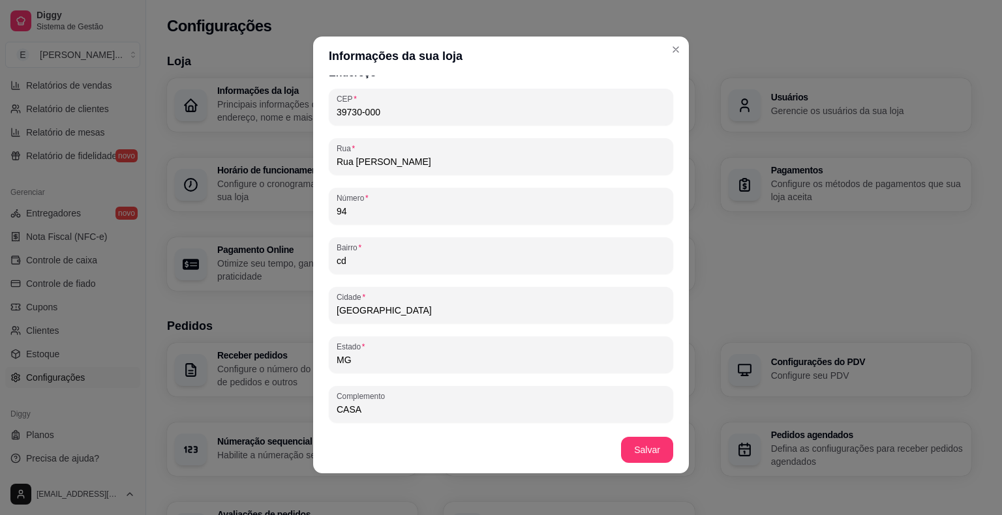
type input "c"
click at [597, 258] on input "Centro" at bounding box center [501, 260] width 329 height 13
type input "Centro"
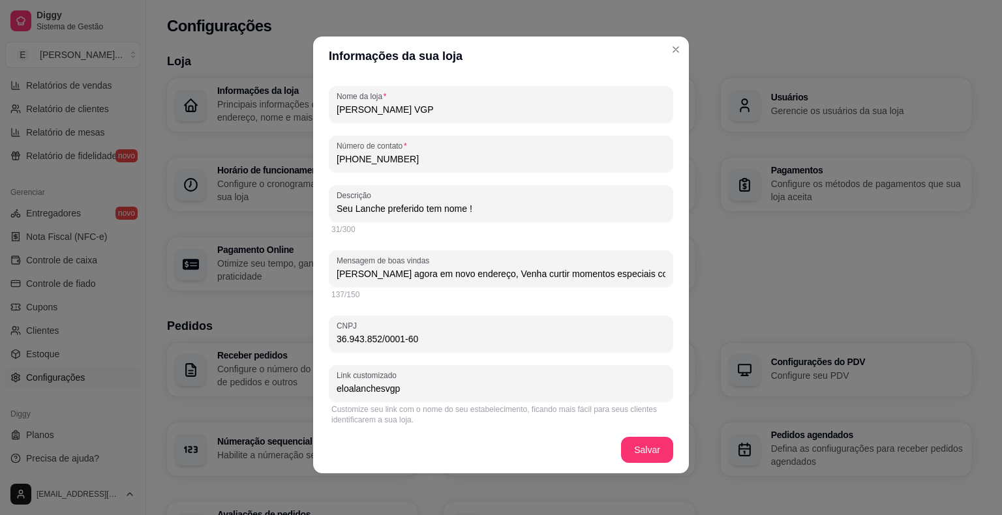
scroll to position [0, 0]
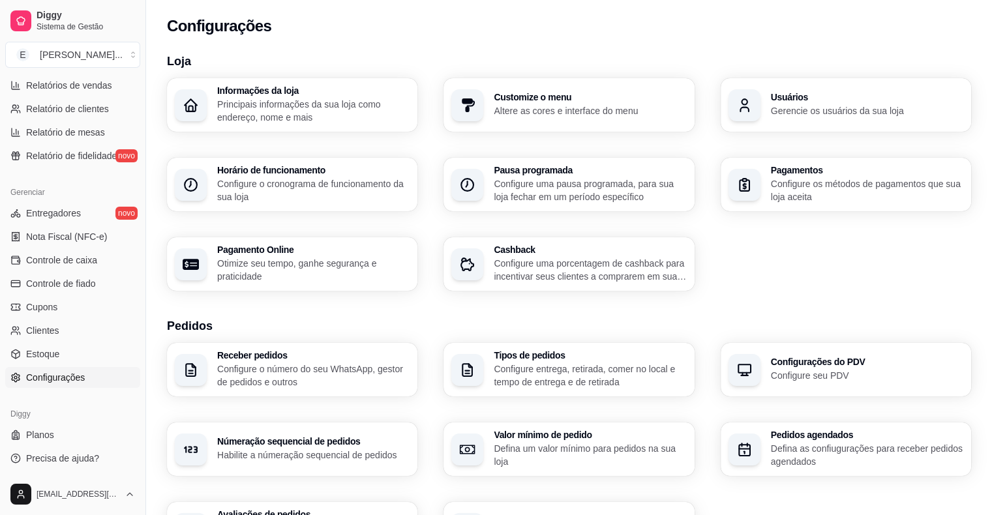
click at [270, 111] on p "Principais informações da sua loja como endereço, nome e mais" at bounding box center [313, 111] width 192 height 26
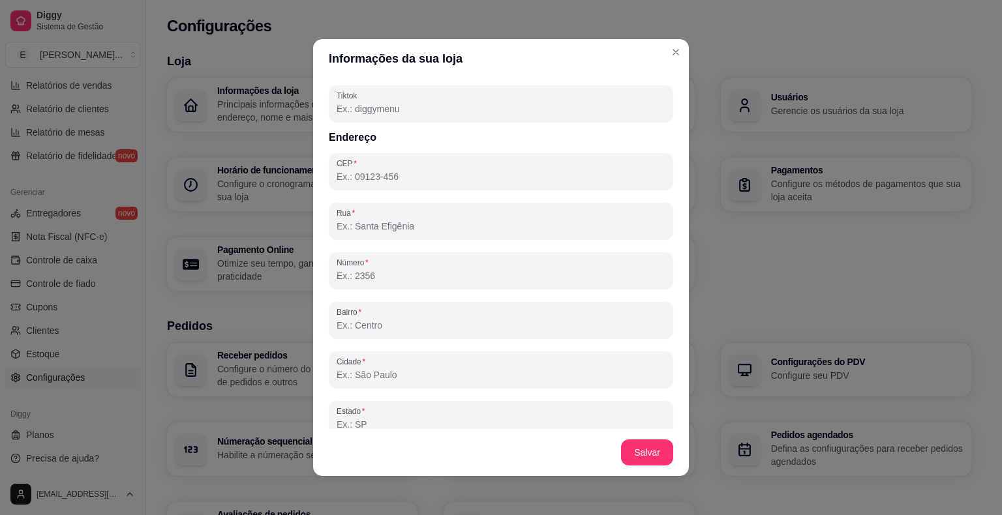
scroll to position [608, 0]
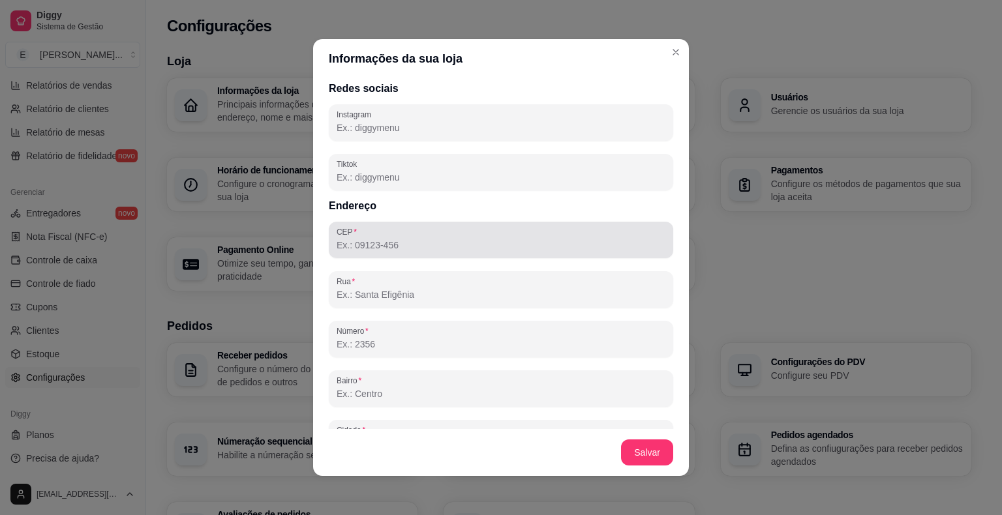
click at [374, 243] on input "CEP" at bounding box center [501, 245] width 329 height 13
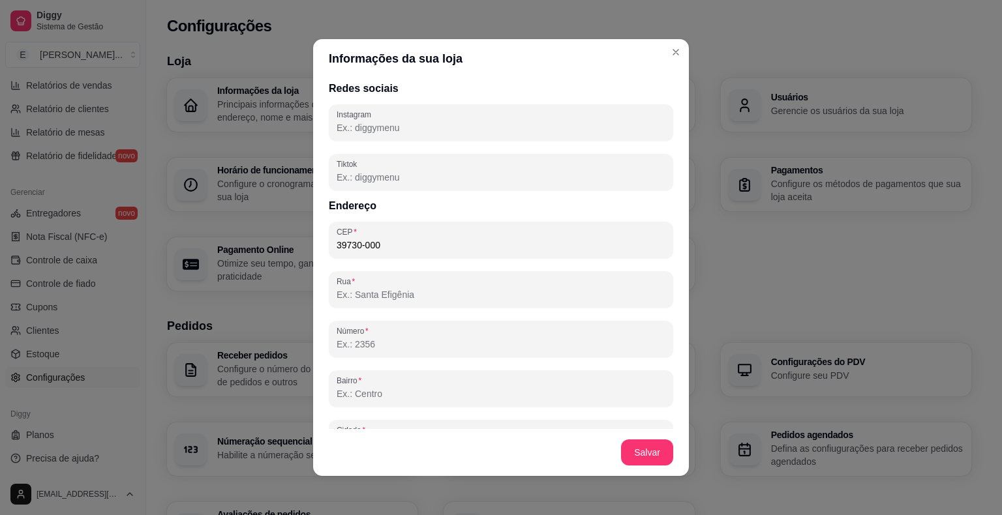
type input "39730-000"
type input "[GEOGRAPHIC_DATA]"
type input "MG"
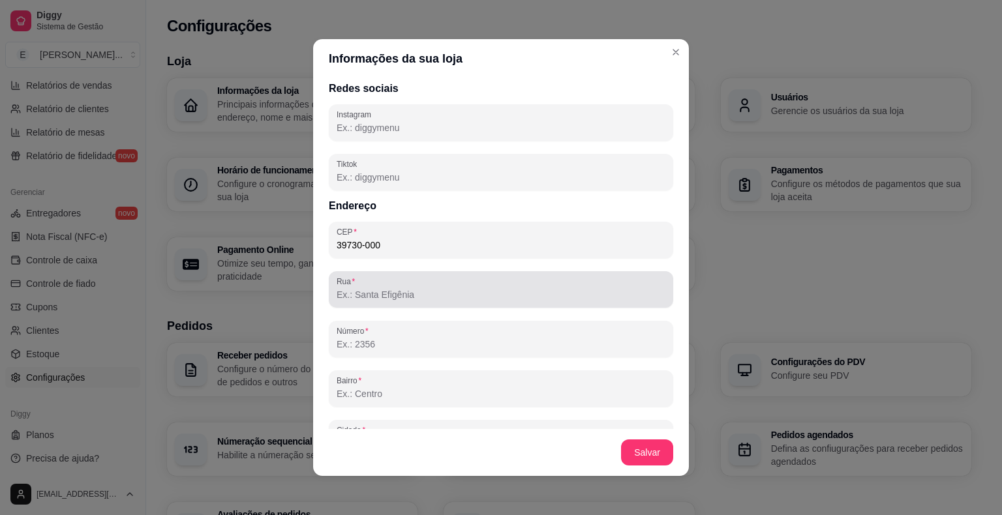
click at [382, 305] on div "Rua" at bounding box center [501, 289] width 344 height 37
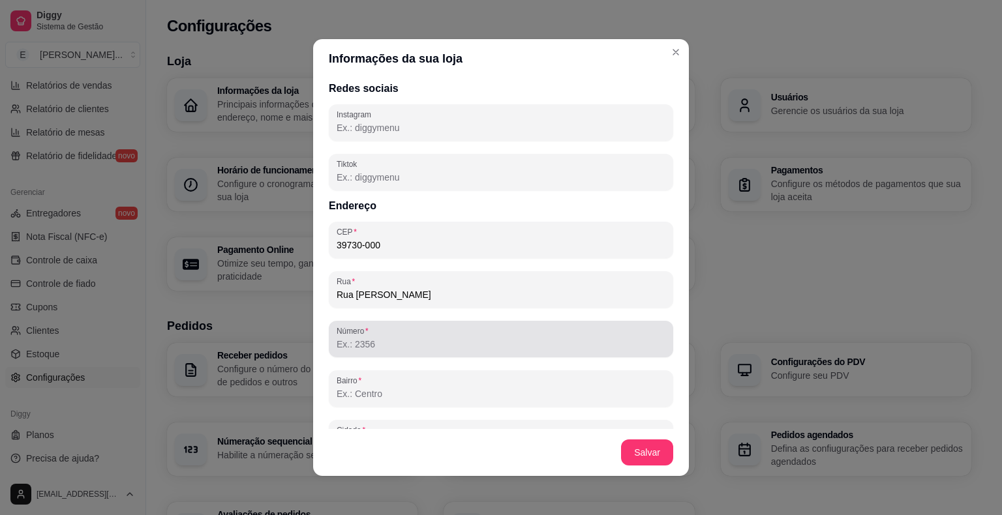
type input "Rua [PERSON_NAME]"
click at [363, 344] on input "Número" at bounding box center [501, 344] width 329 height 13
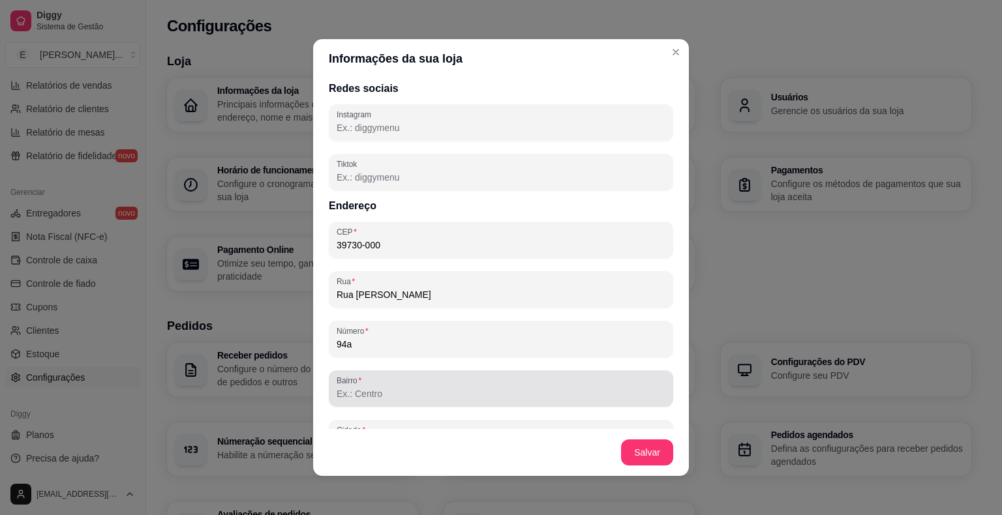
type input "94a"
click at [412, 386] on div at bounding box center [501, 389] width 329 height 26
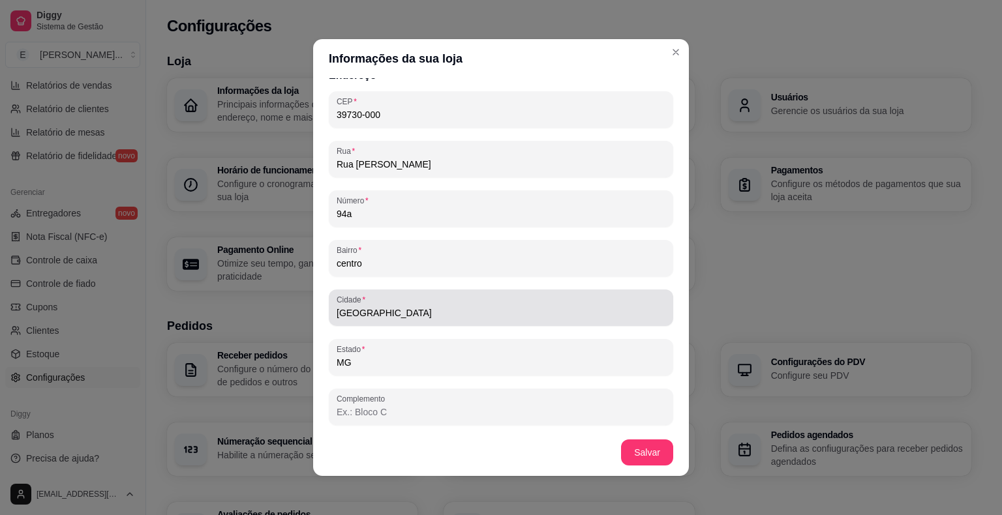
scroll to position [3, 0]
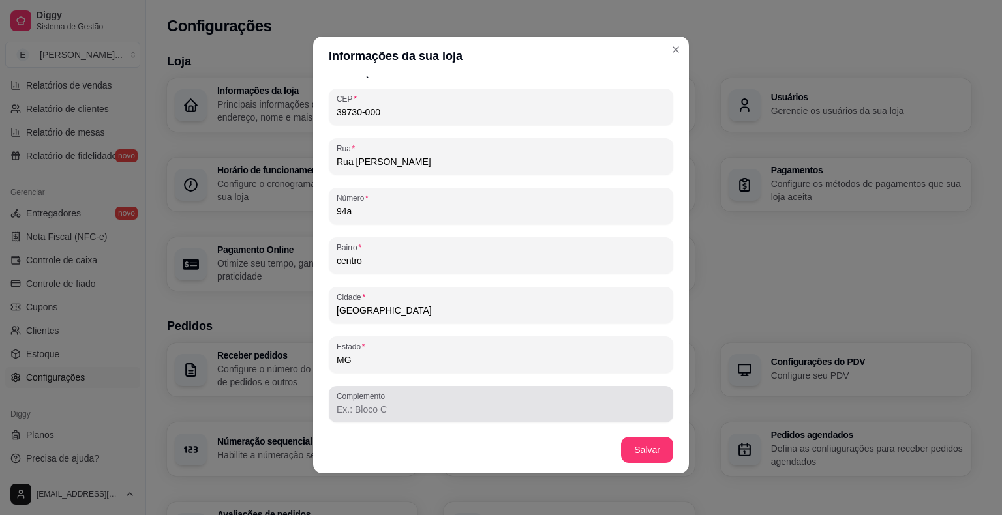
type input "centro"
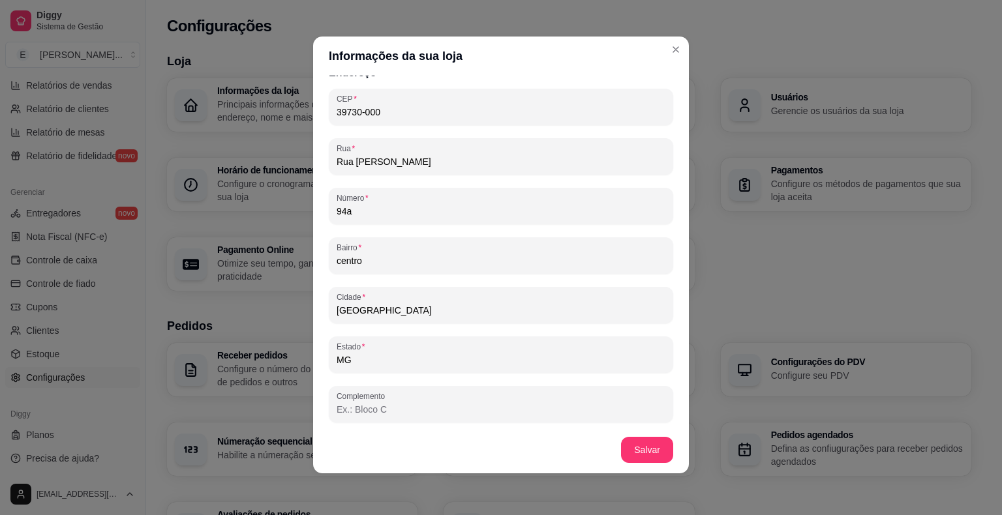
click at [363, 405] on input "Complemento" at bounding box center [501, 409] width 329 height 13
type input "garagem"
click at [631, 453] on button "Salvar" at bounding box center [647, 450] width 52 height 26
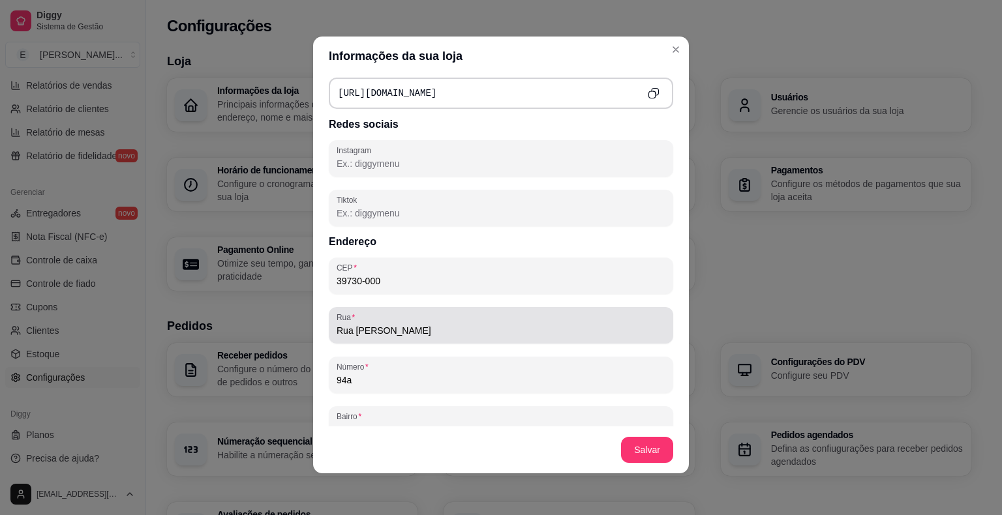
scroll to position [548, 0]
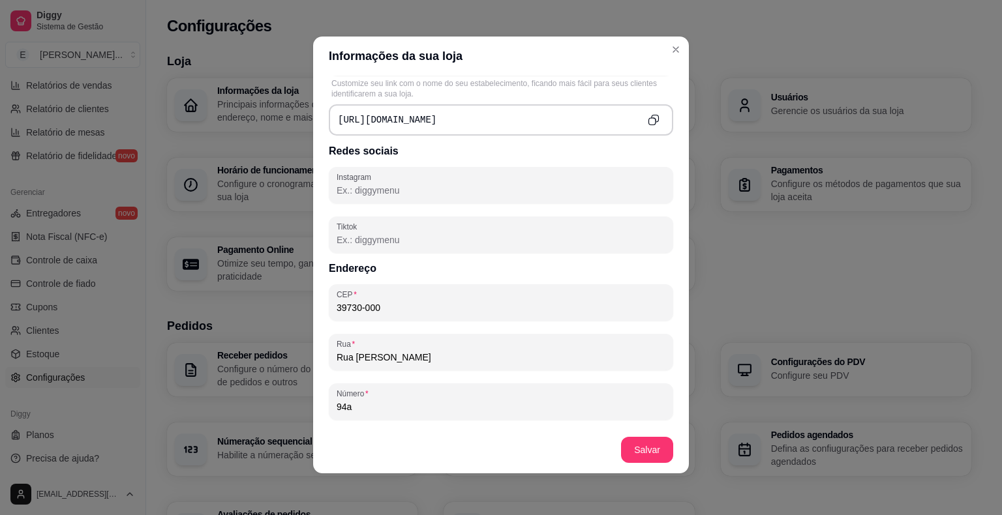
click at [440, 125] on div "[URL][DOMAIN_NAME]" at bounding box center [501, 119] width 344 height 31
click at [442, 115] on div "[URL][DOMAIN_NAME]" at bounding box center [501, 119] width 344 height 31
click at [442, 116] on div "[URL][DOMAIN_NAME]" at bounding box center [501, 119] width 344 height 31
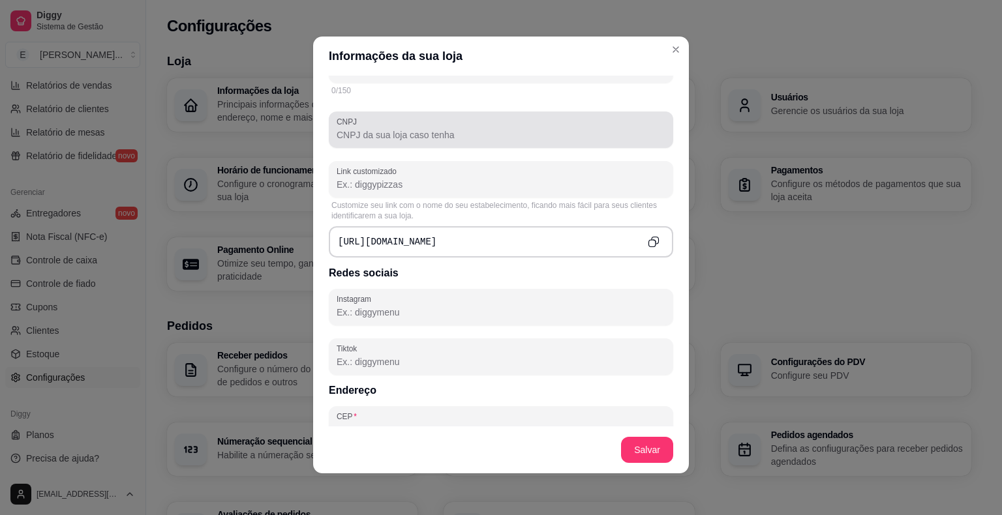
scroll to position [417, 0]
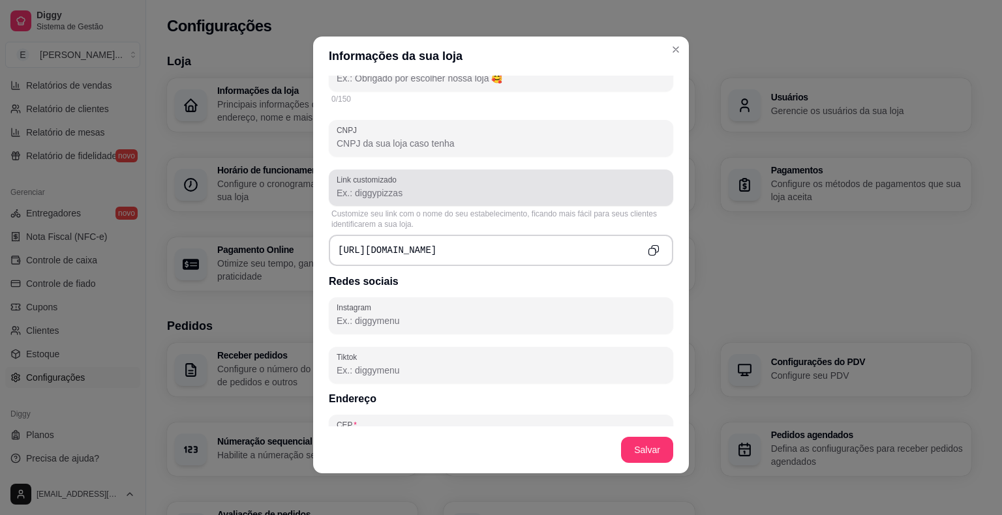
click at [384, 178] on label "Link customizado" at bounding box center [369, 179] width 65 height 11
click at [384, 187] on input "Link customizado" at bounding box center [501, 193] width 329 height 13
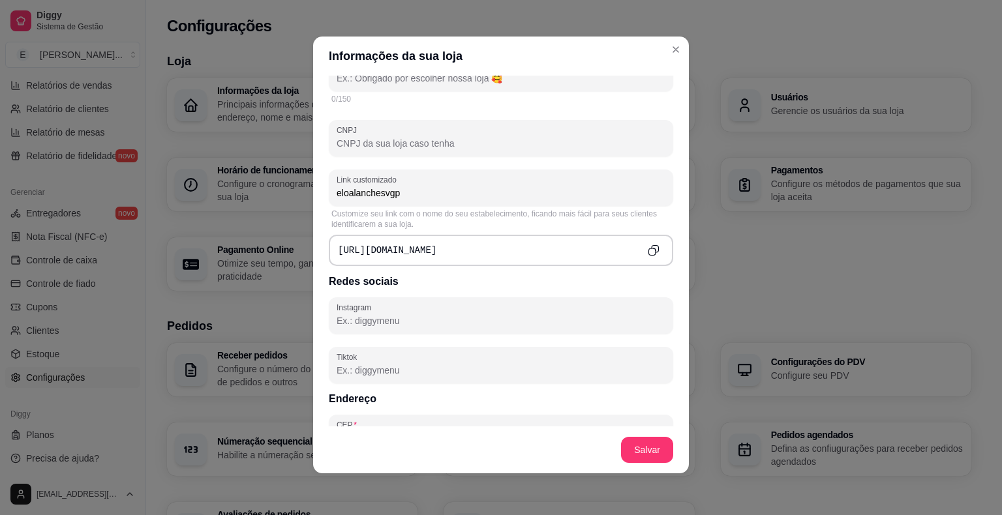
click at [436, 253] on pre "[URL][DOMAIN_NAME]" at bounding box center [387, 250] width 99 height 13
click at [436, 252] on pre "[URL][DOMAIN_NAME]" at bounding box center [387, 250] width 99 height 13
click at [436, 251] on pre "[URL][DOMAIN_NAME]" at bounding box center [387, 250] width 99 height 13
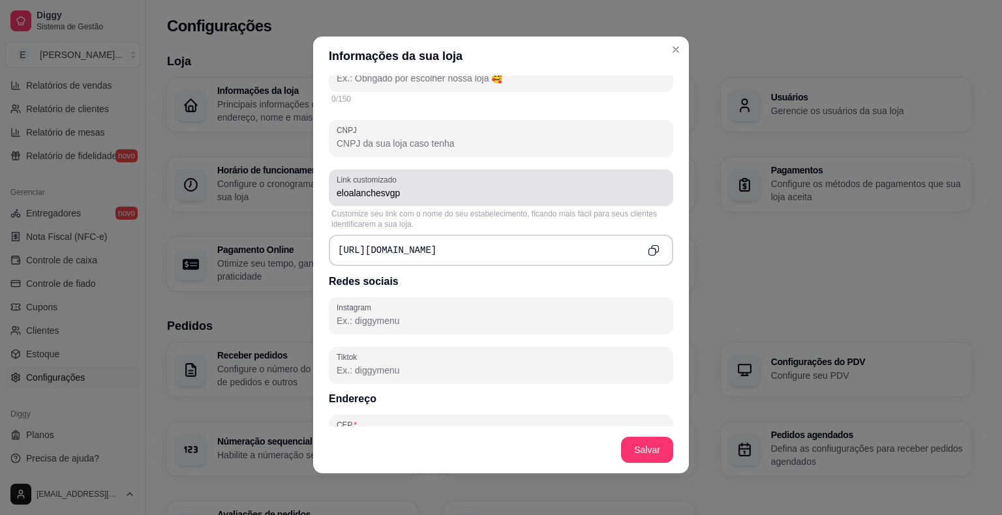
click at [371, 192] on input "eloalanchesvgp" at bounding box center [501, 193] width 329 height 13
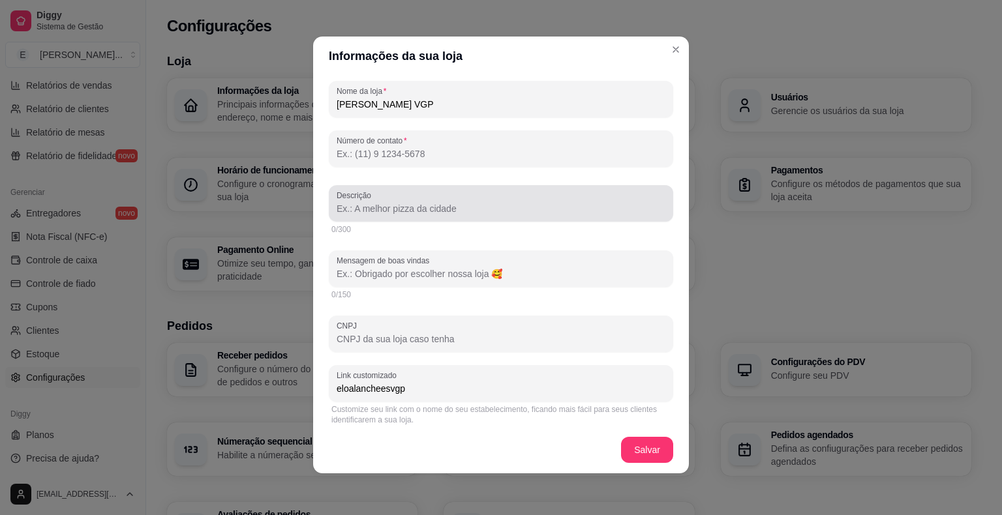
scroll to position [157, 0]
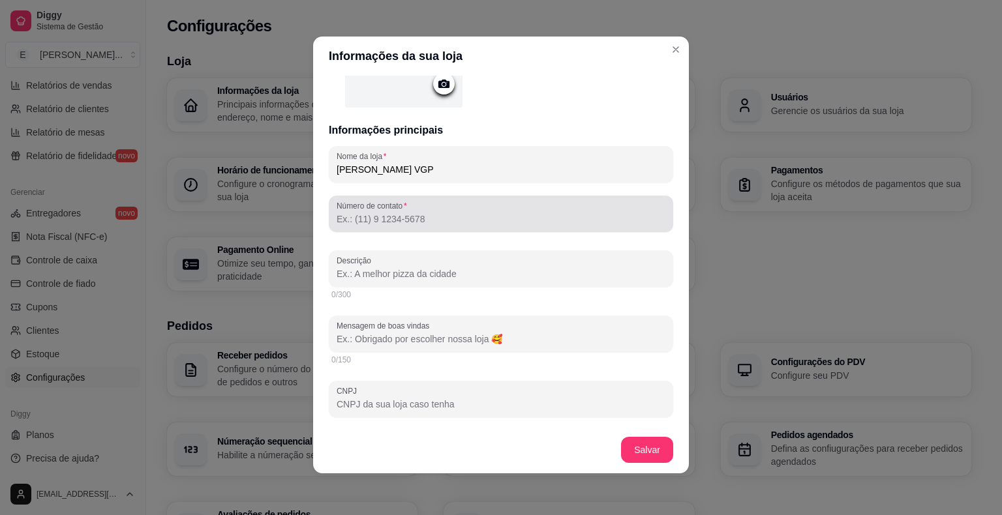
type input "eloalancheesvgp"
click at [390, 213] on input "Número de contato" at bounding box center [501, 219] width 329 height 13
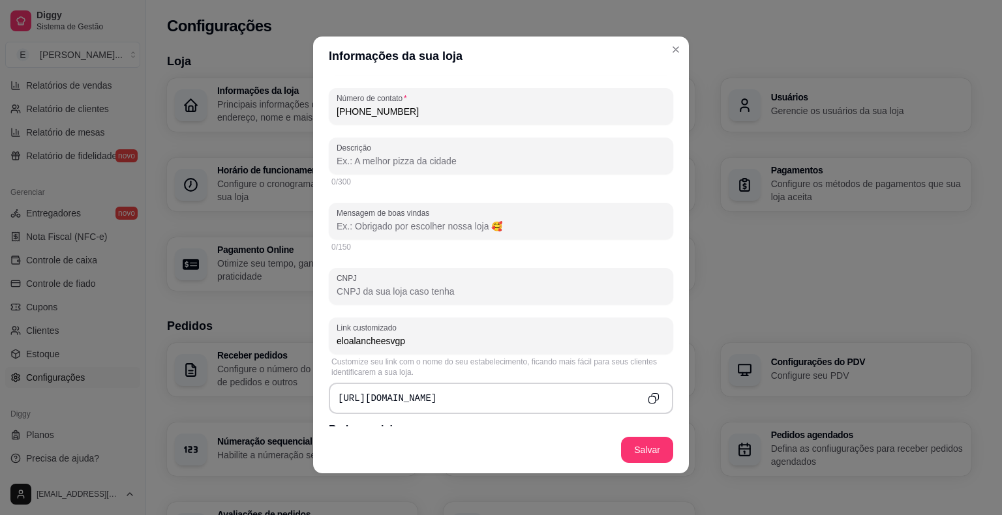
scroll to position [287, 0]
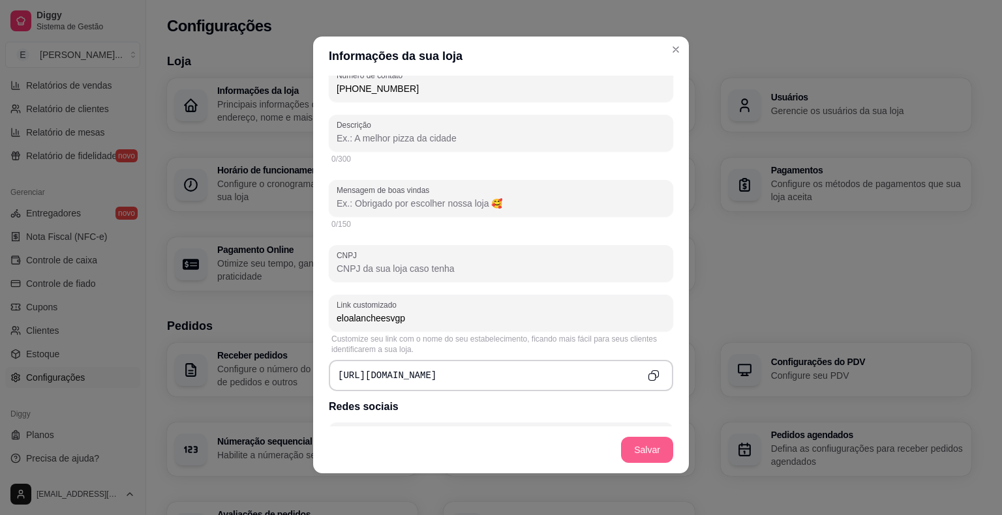
type input "[PHONE_NUMBER]"
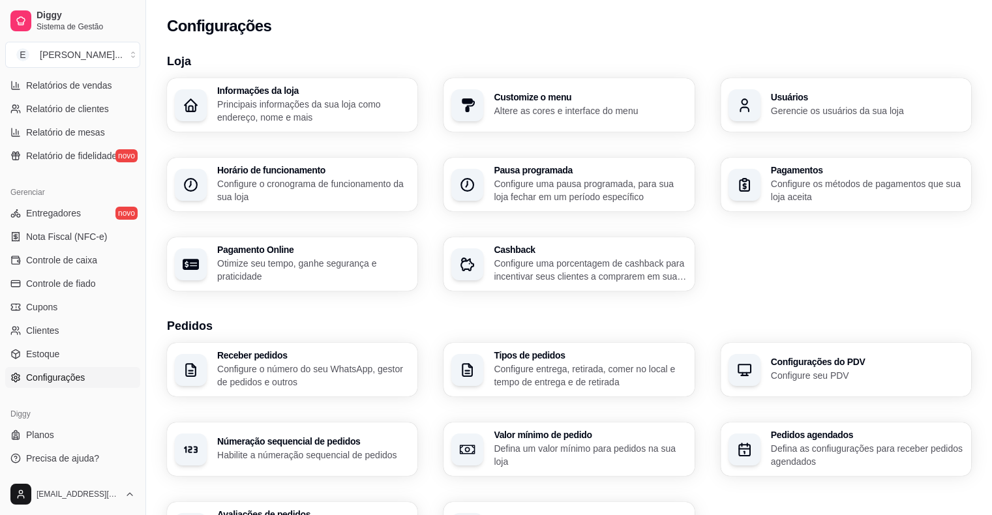
click at [314, 184] on p "Configure o cronograma de funcionamento da sua loja" at bounding box center [313, 190] width 192 height 26
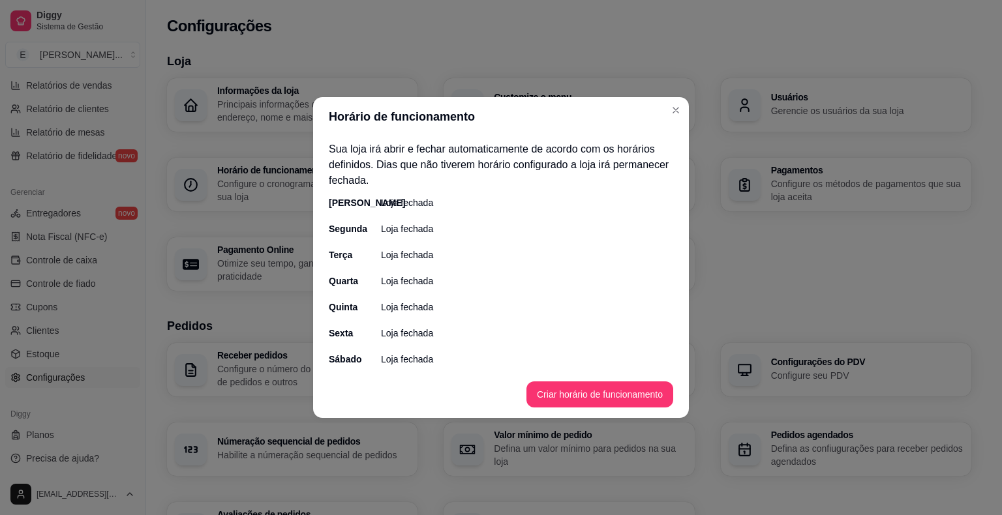
click at [399, 234] on p "Loja fechada" at bounding box center [407, 228] width 52 height 13
click at [346, 226] on div "Segunda" at bounding box center [342, 228] width 26 height 13
click at [621, 397] on button "Criar horário de funcionamento" at bounding box center [599, 395] width 147 height 26
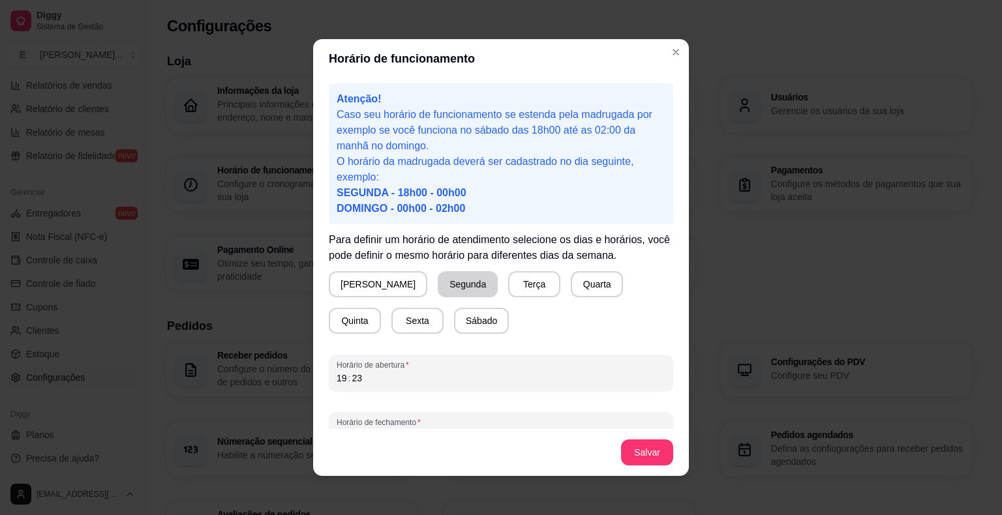
click at [438, 290] on button "Segunda" at bounding box center [468, 284] width 60 height 26
click at [506, 283] on button "Terça" at bounding box center [532, 284] width 52 height 26
click at [568, 288] on button "Quarta" at bounding box center [594, 284] width 52 height 26
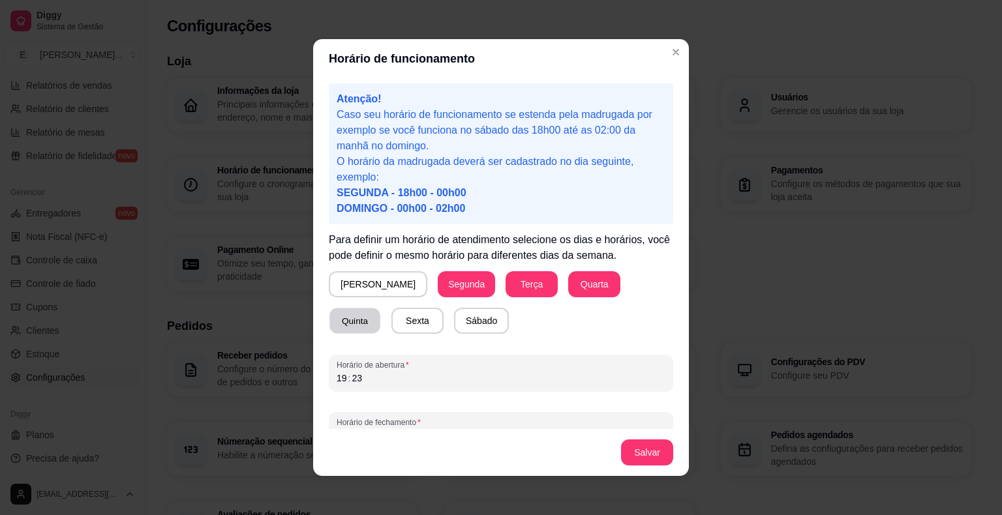
click at [380, 309] on button "Quinta" at bounding box center [354, 321] width 51 height 25
click at [438, 278] on button "Segunda" at bounding box center [465, 284] width 55 height 25
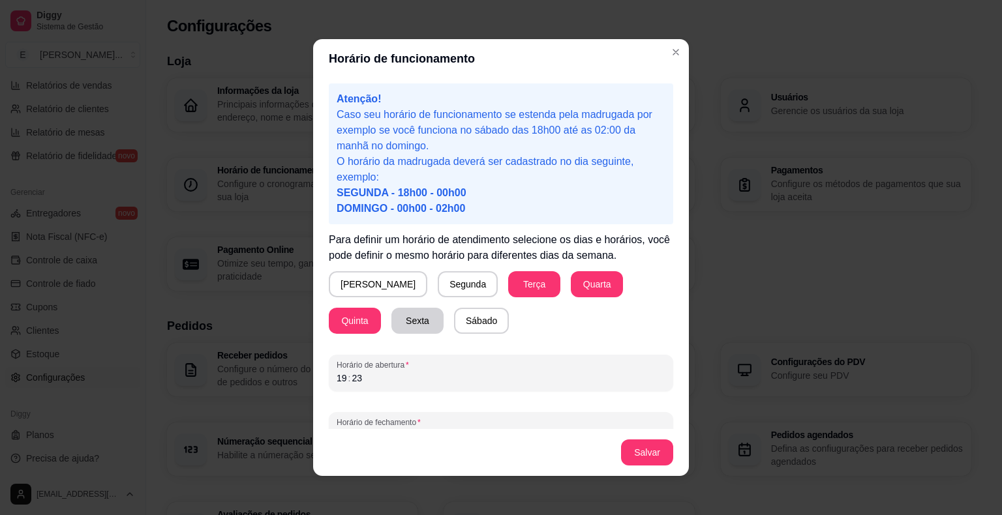
click at [391, 318] on button "Sexta" at bounding box center [417, 321] width 52 height 26
click at [455, 323] on button "Sábado" at bounding box center [481, 321] width 53 height 25
click at [352, 281] on button "[PERSON_NAME]" at bounding box center [378, 284] width 96 height 25
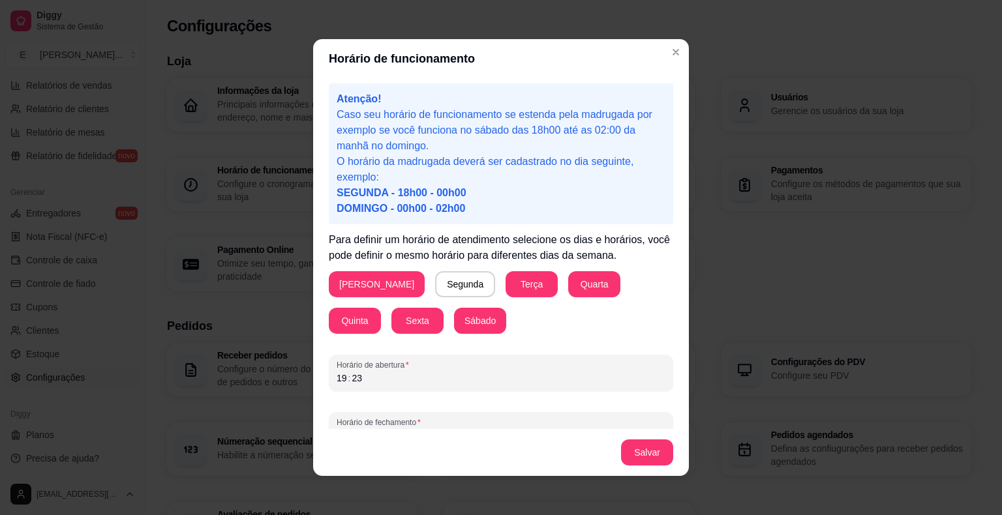
scroll to position [24, 0]
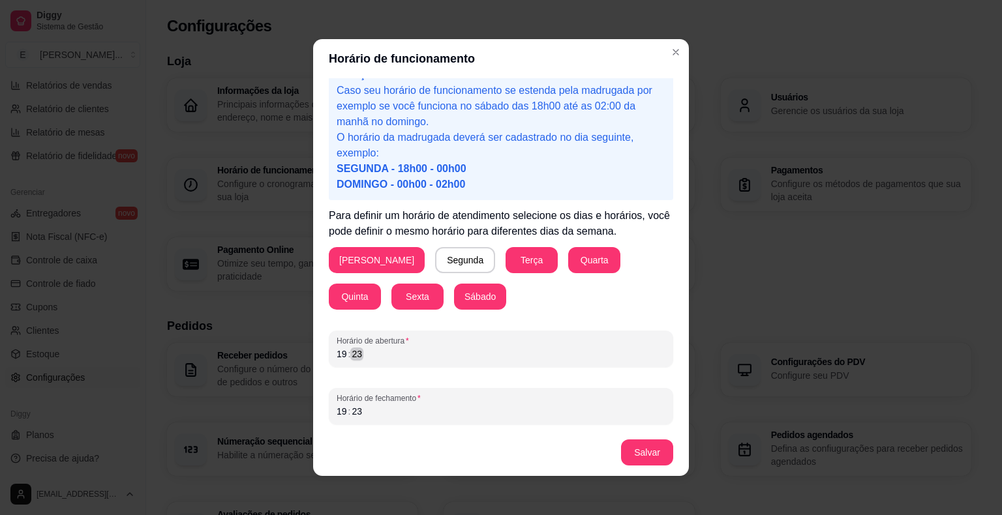
click at [404, 354] on div "19 : 23" at bounding box center [501, 354] width 329 height 16
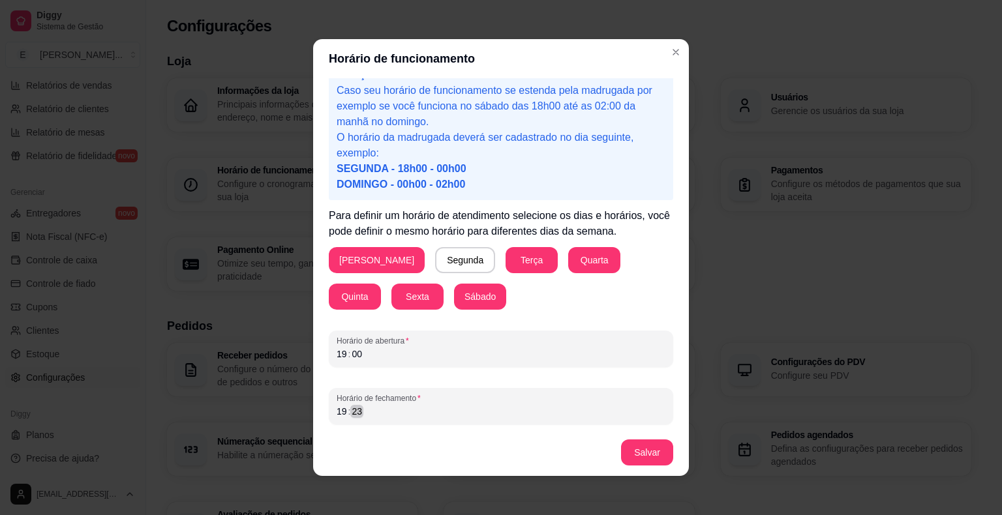
click at [430, 419] on div "Horário de fechamento 19 : 23" at bounding box center [501, 406] width 344 height 37
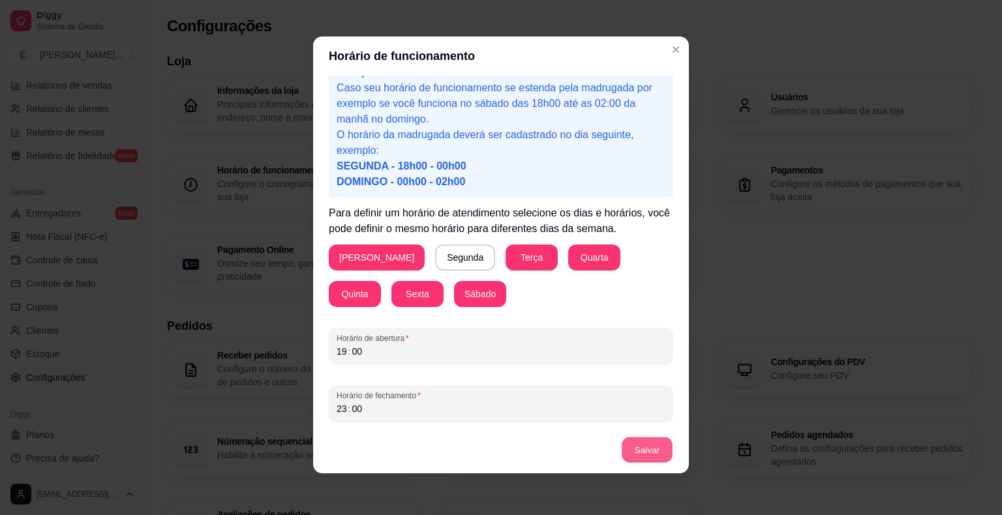
click at [645, 455] on button "Salvar" at bounding box center [647, 450] width 51 height 25
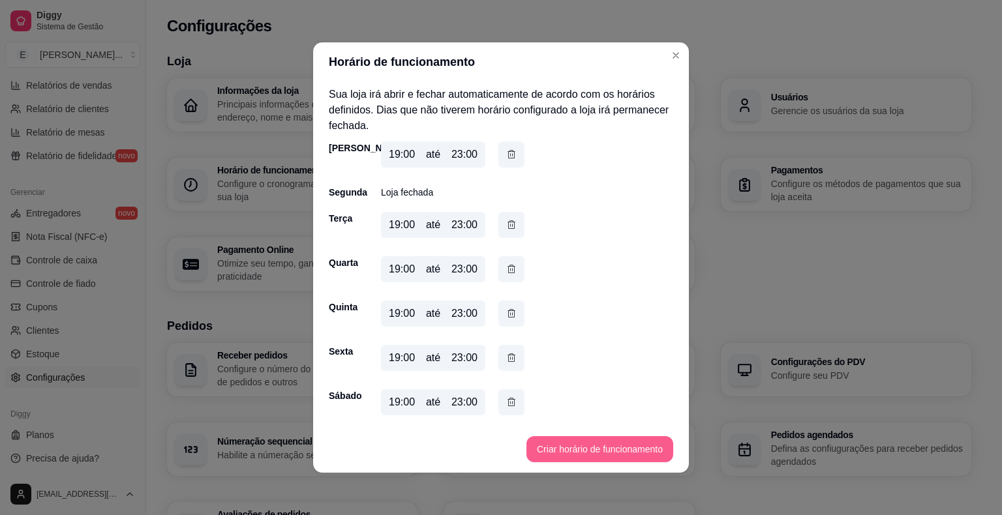
click at [574, 453] on button "Criar horário de funcionamento" at bounding box center [599, 449] width 147 height 26
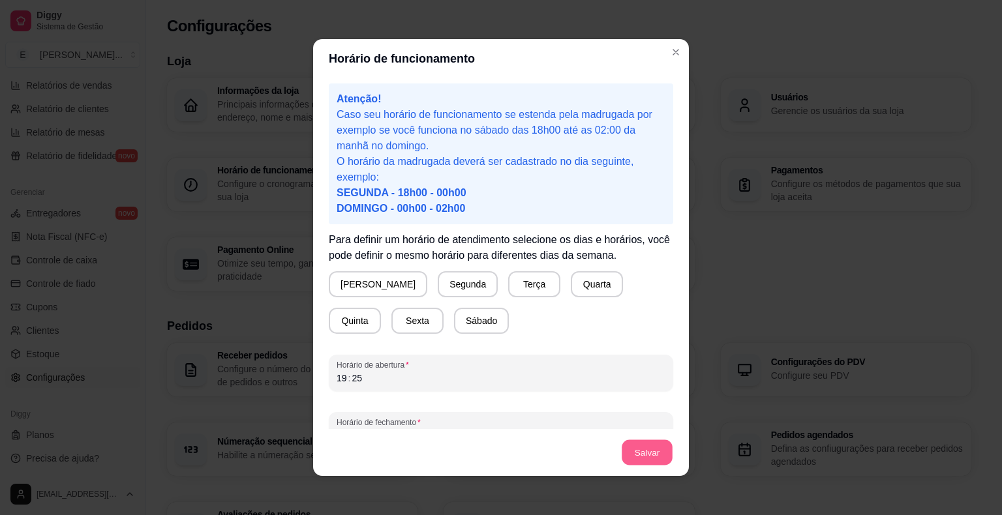
click at [647, 457] on button "Salvar" at bounding box center [647, 452] width 51 height 25
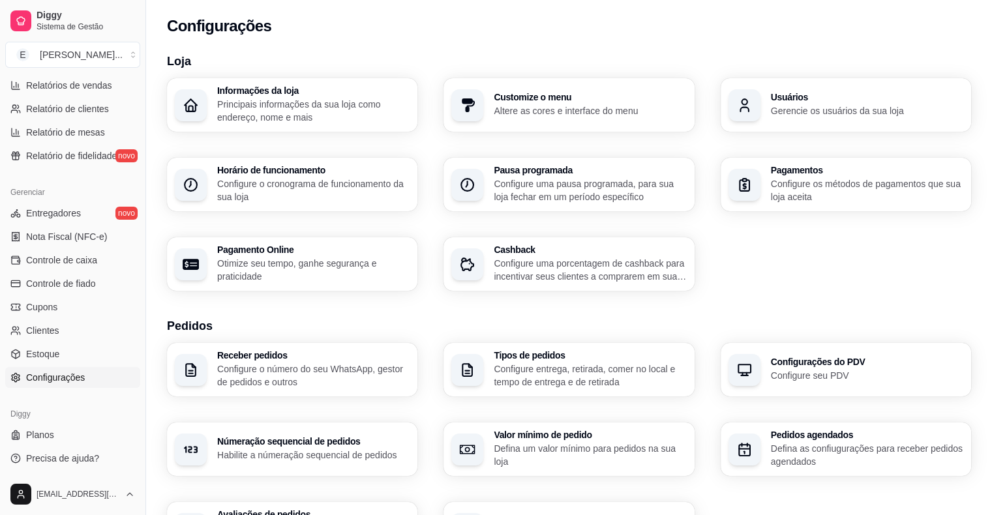
click at [772, 103] on div "Usuários Gerencie os usuários da sua loja" at bounding box center [867, 105] width 192 height 25
click at [579, 105] on p "Altere as cores e interface do menu" at bounding box center [589, 110] width 187 height 12
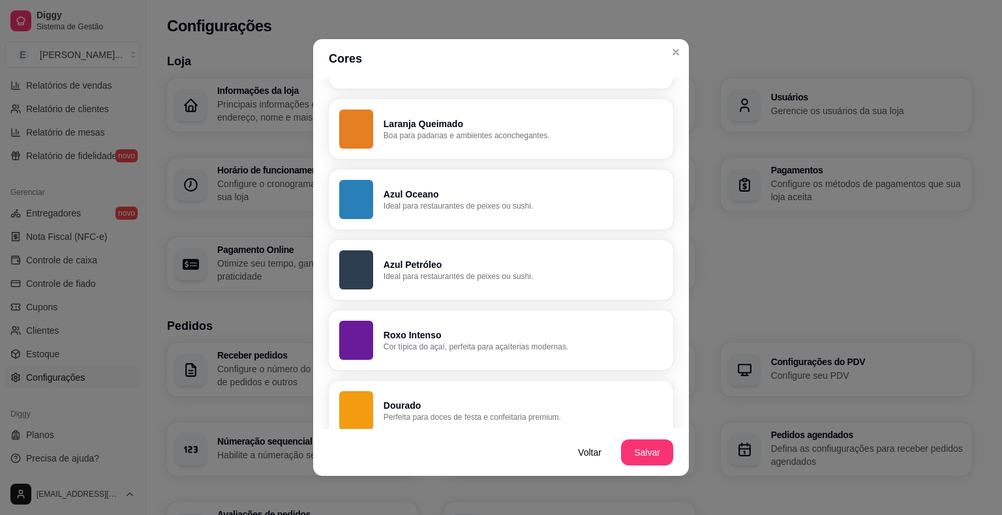
scroll to position [783, 0]
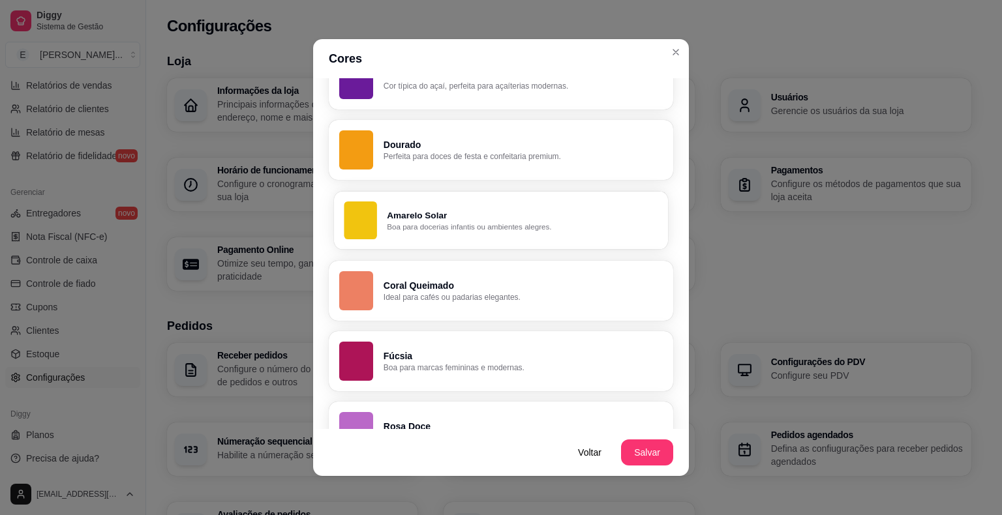
click at [506, 218] on p "Amarelo Solar" at bounding box center [522, 215] width 271 height 12
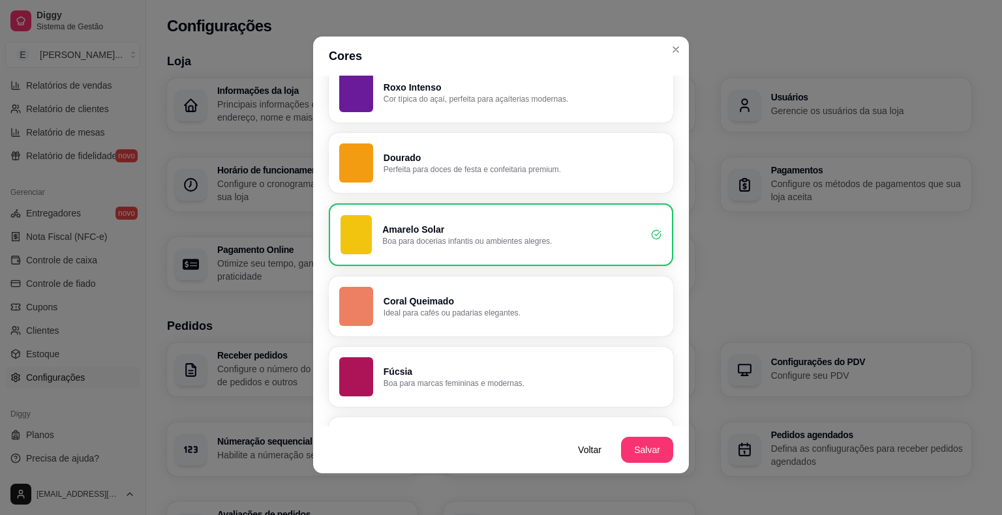
scroll to position [762, 0]
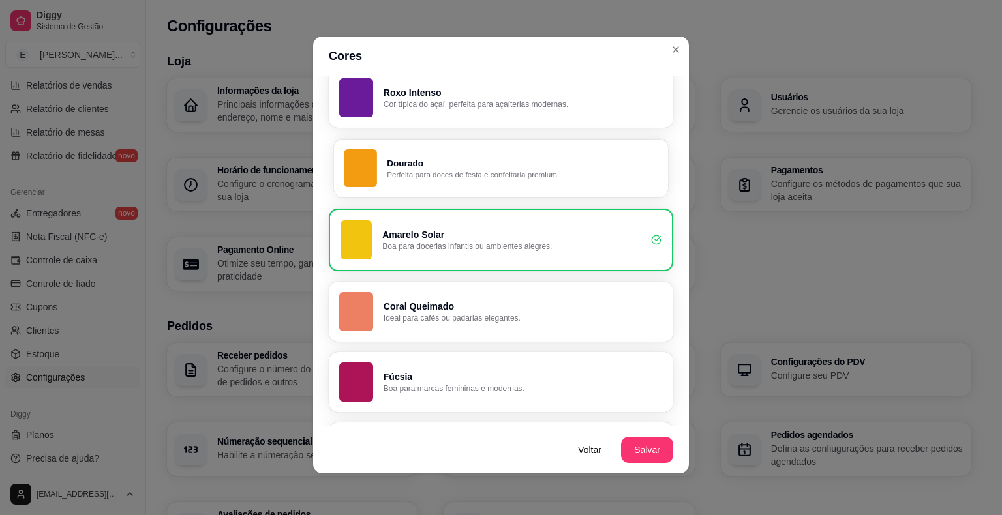
click at [513, 171] on p "Perfeita para doces de festa e confeitaria premium." at bounding box center [522, 175] width 271 height 10
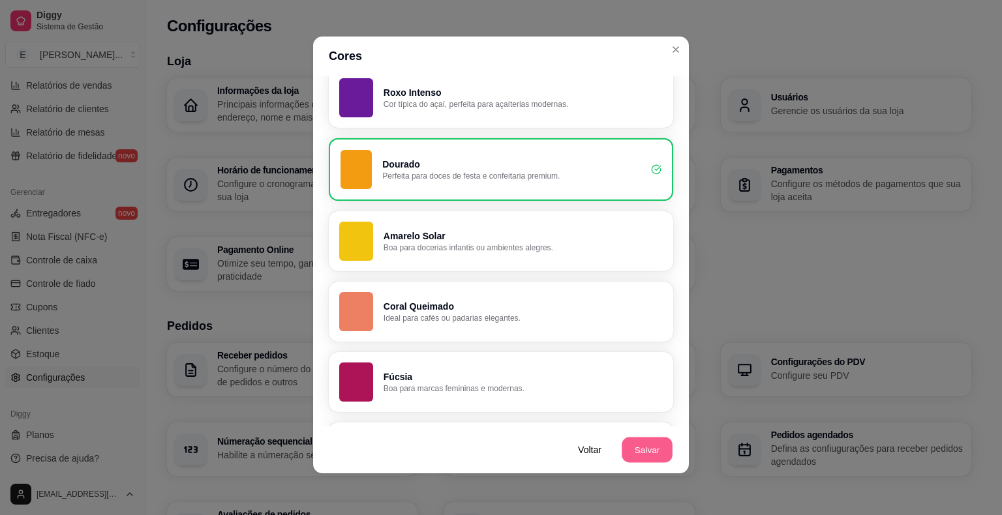
click at [656, 447] on button "Salvar" at bounding box center [647, 450] width 51 height 25
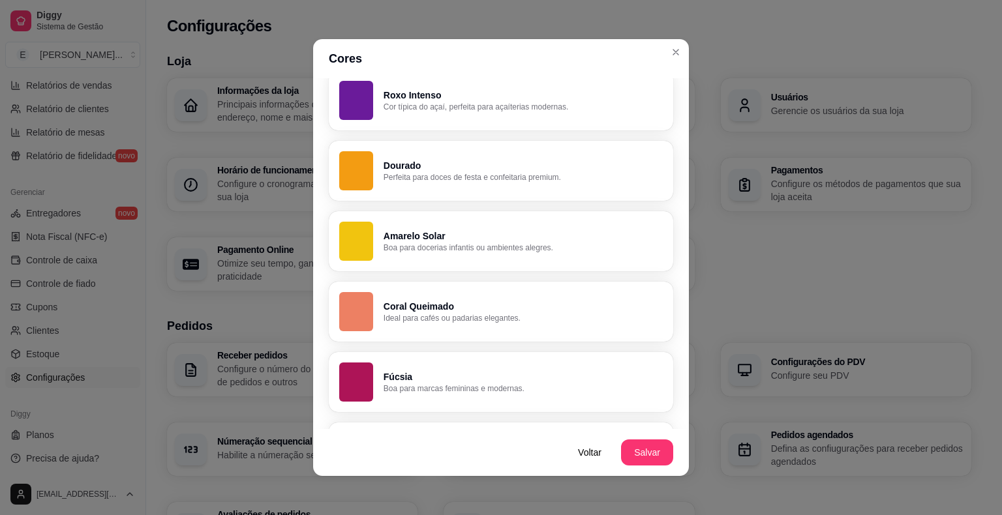
scroll to position [783, 0]
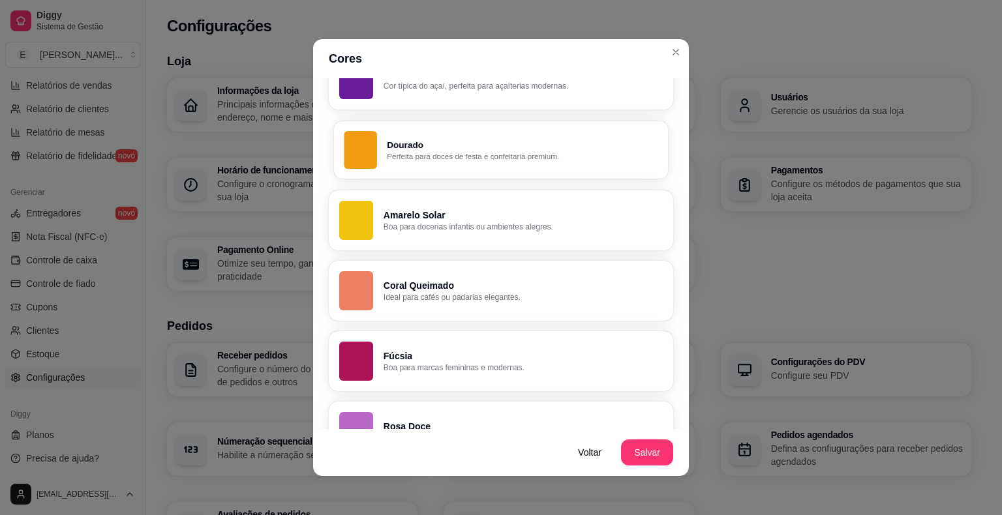
click at [387, 146] on p "Dourado" at bounding box center [522, 145] width 271 height 12
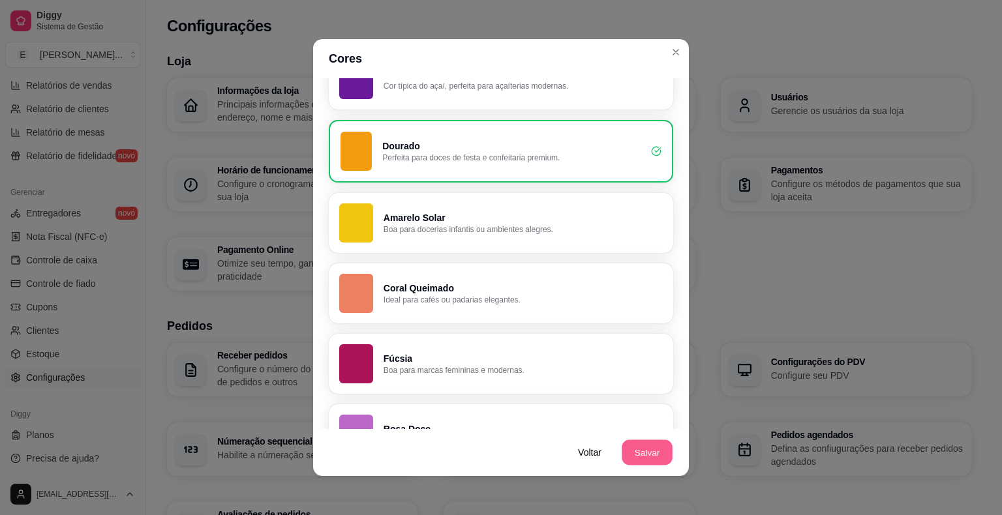
click at [658, 447] on button "Salvar" at bounding box center [647, 452] width 51 height 25
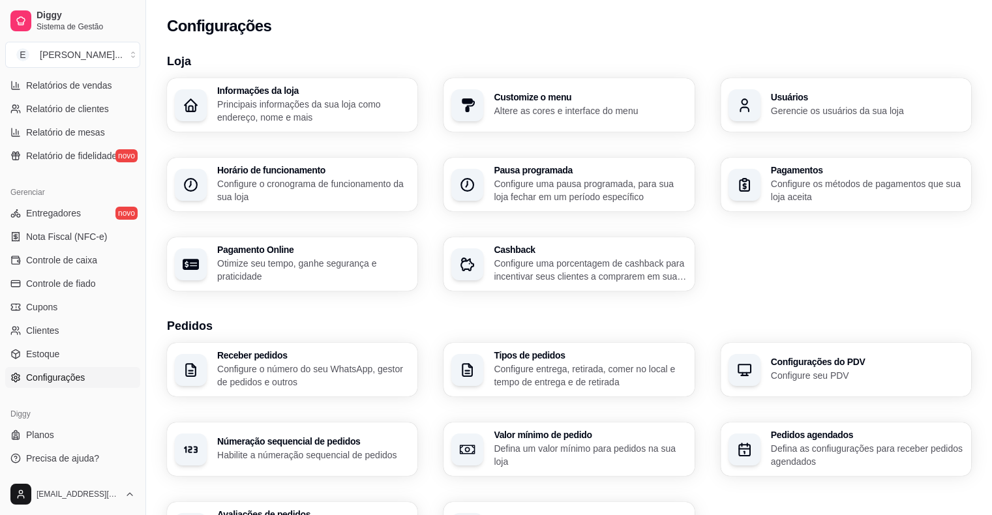
click at [804, 190] on p "Configure os métodos de pagamentos que sua loja aceita" at bounding box center [867, 190] width 192 height 26
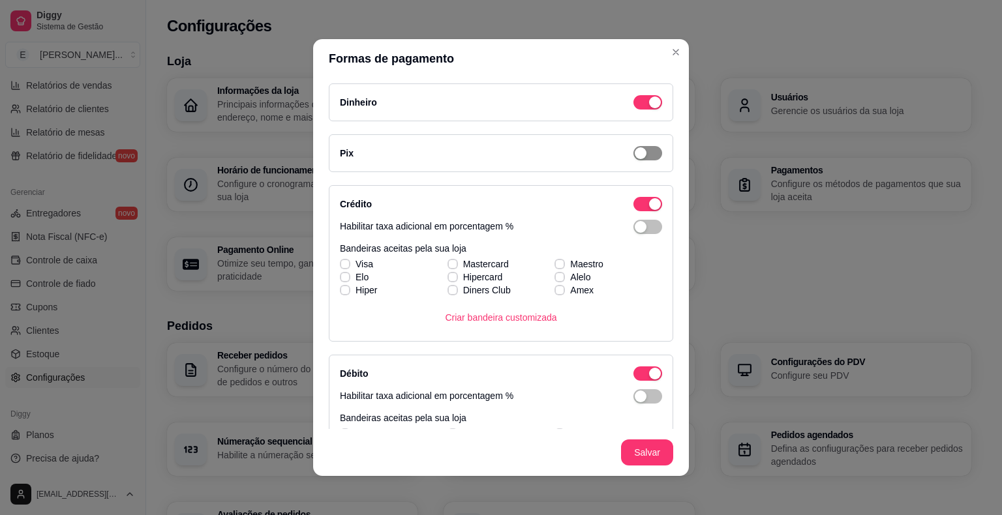
click at [635, 151] on span "button" at bounding box center [647, 153] width 29 height 14
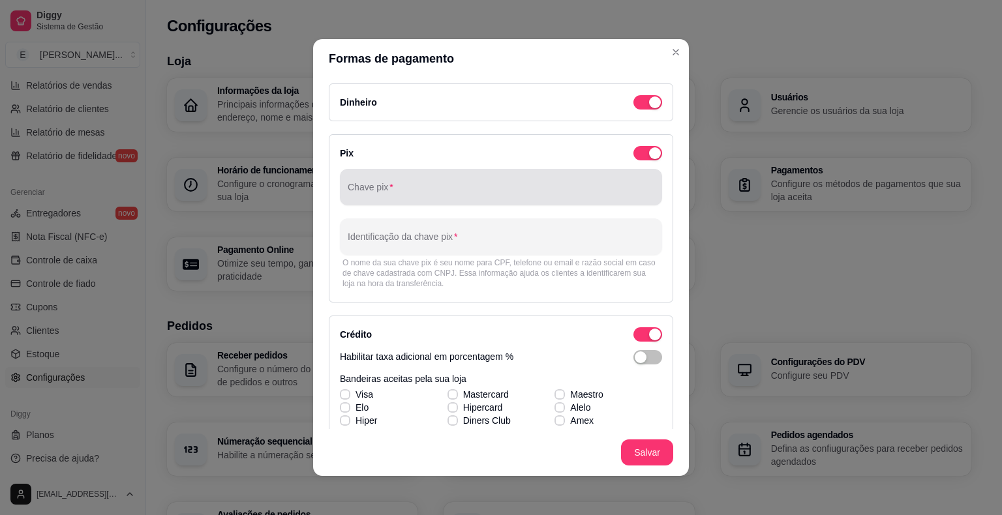
click at [431, 183] on div at bounding box center [501, 187] width 307 height 26
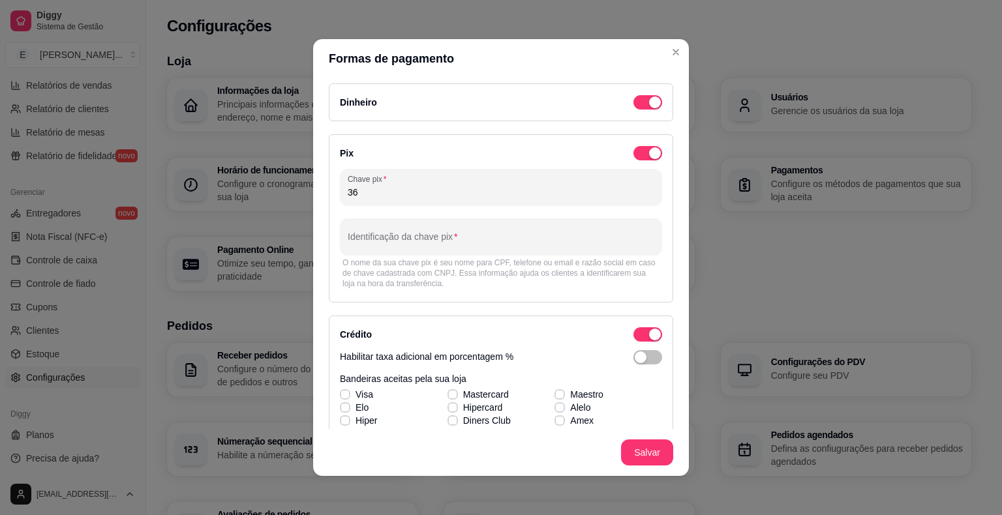
type input "3"
type input "3694385200060"
